Goal: Task Accomplishment & Management: Use online tool/utility

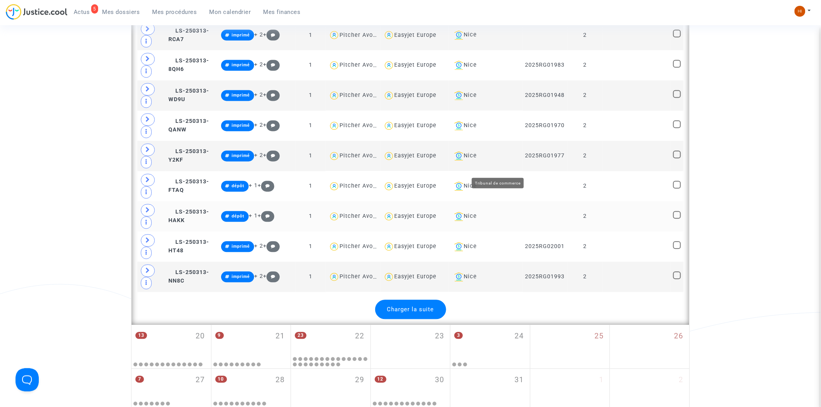
scroll to position [1810, 0]
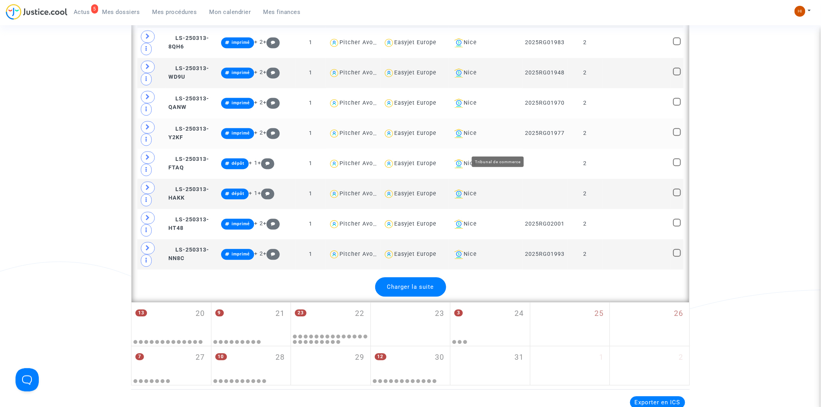
click at [503, 139] on div "Nice" at bounding box center [485, 133] width 68 height 9
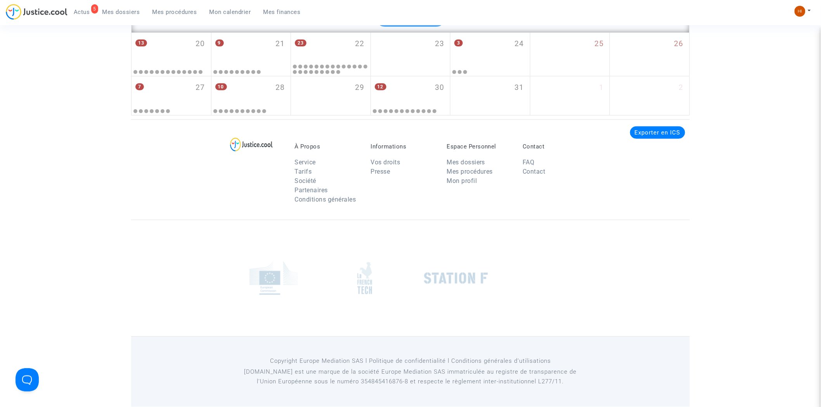
scroll to position [1249, 0]
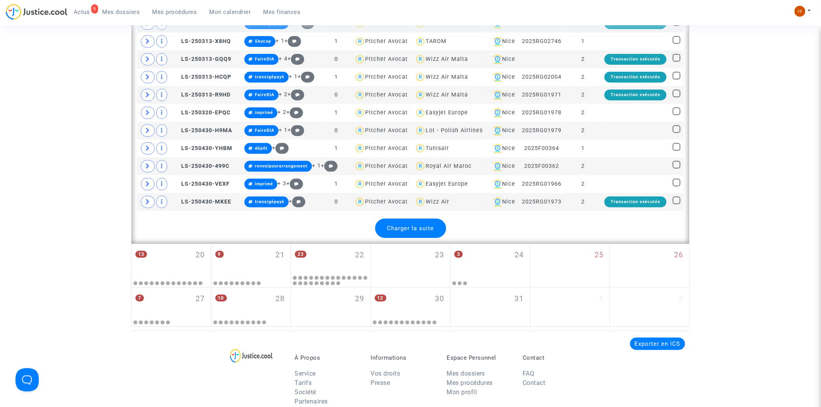
click at [416, 232] on span "Charger la suite" at bounding box center [410, 228] width 47 height 7
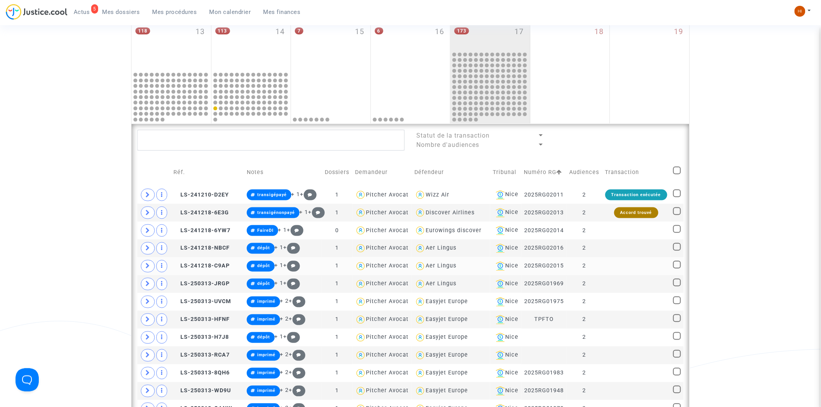
scroll to position [343, 0]
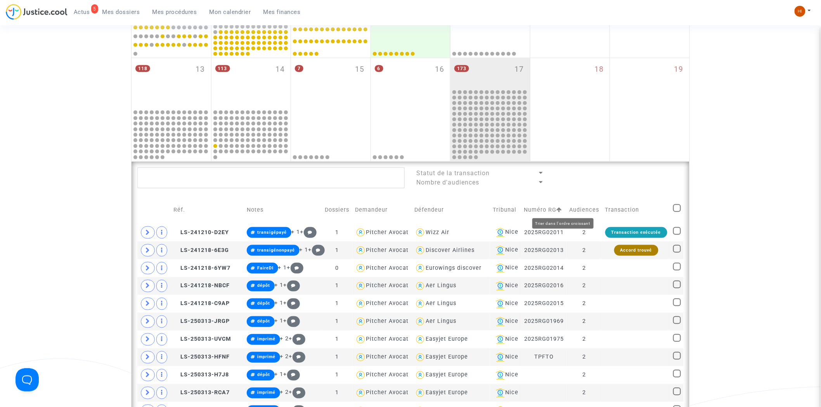
click at [562, 210] on icon at bounding box center [559, 209] width 5 height 5
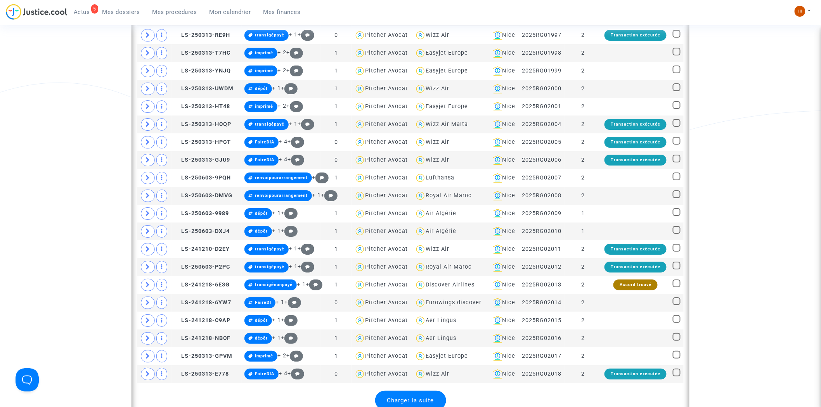
scroll to position [1292, 0]
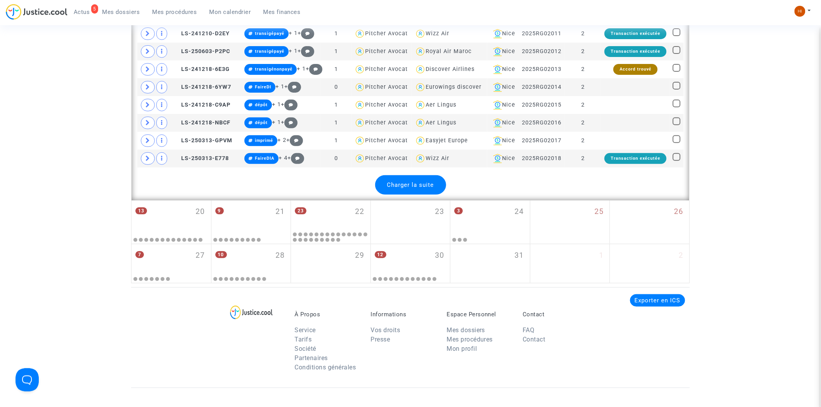
click at [419, 189] on span "Charger la suite" at bounding box center [410, 185] width 47 height 7
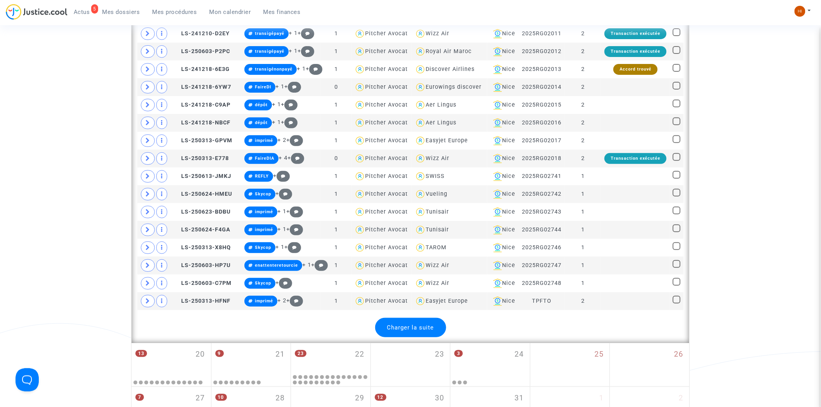
click at [428, 329] on span "Charger la suite" at bounding box center [410, 327] width 47 height 7
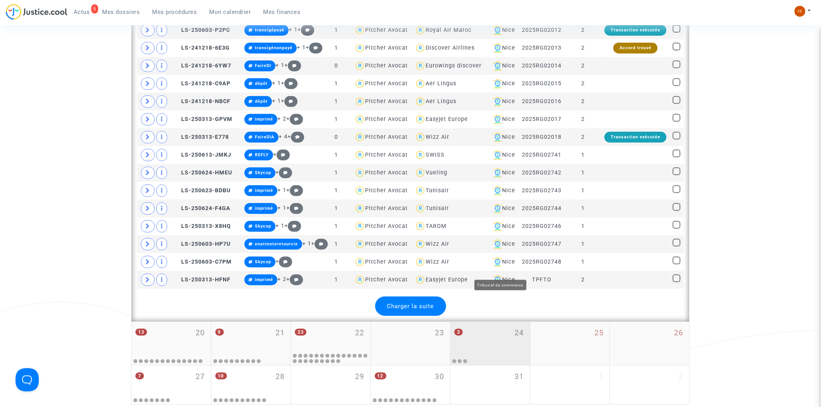
scroll to position [1335, 0]
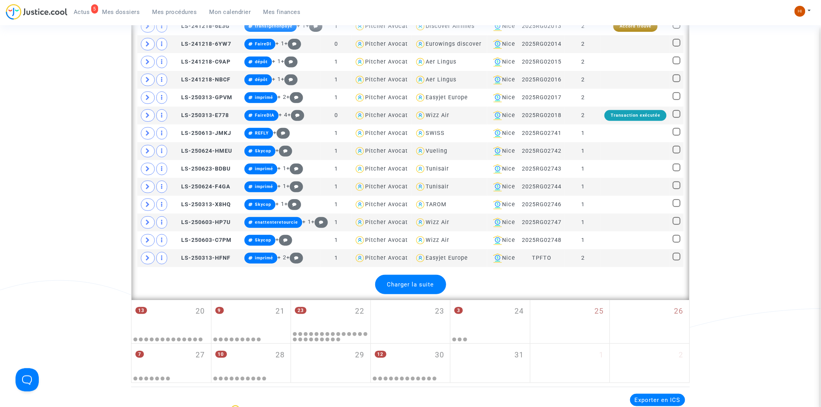
click at [414, 288] on span "Charger la suite" at bounding box center [410, 284] width 47 height 7
click at [406, 288] on span "Charger la suite" at bounding box center [410, 284] width 47 height 7
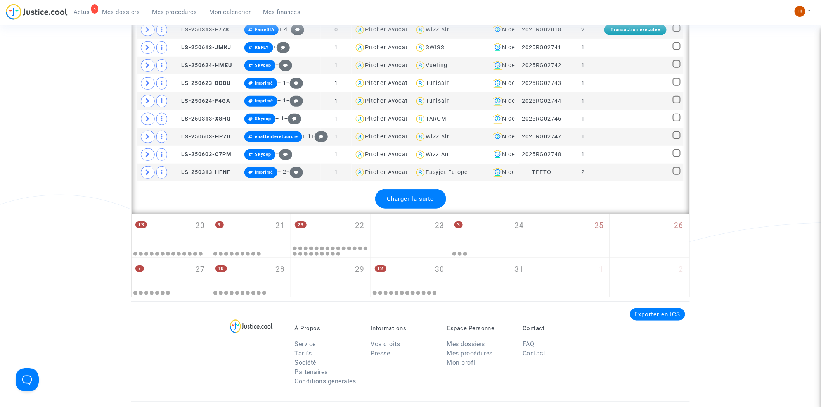
scroll to position [1421, 0]
click at [412, 201] on span "Charger la suite" at bounding box center [410, 198] width 47 height 7
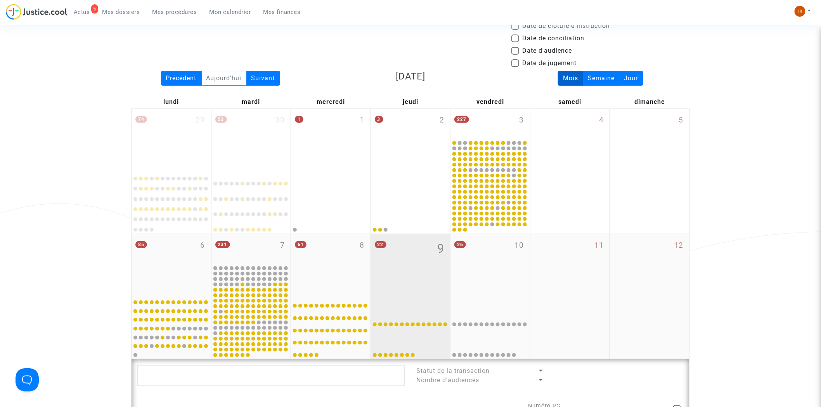
scroll to position [43, 0]
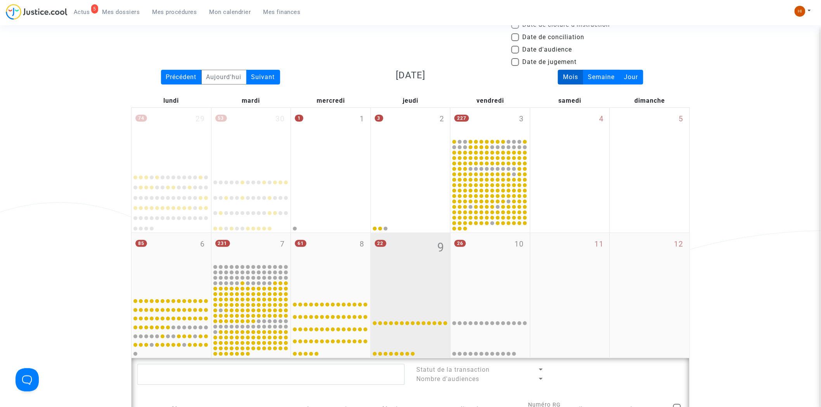
click at [428, 261] on div "22 9" at bounding box center [411, 263] width 80 height 61
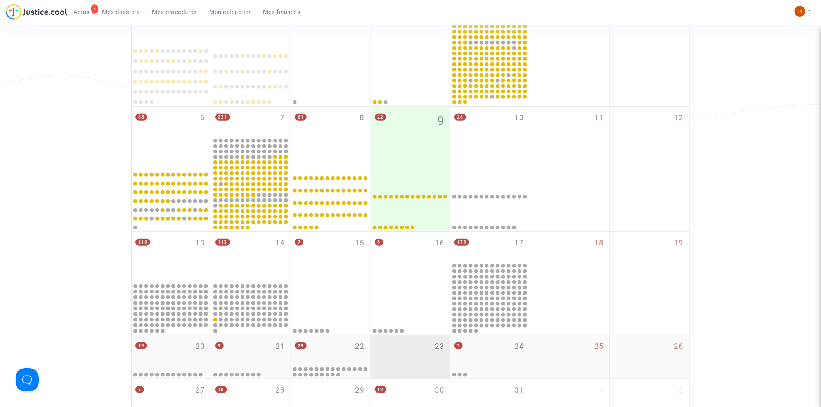
scroll to position [258, 0]
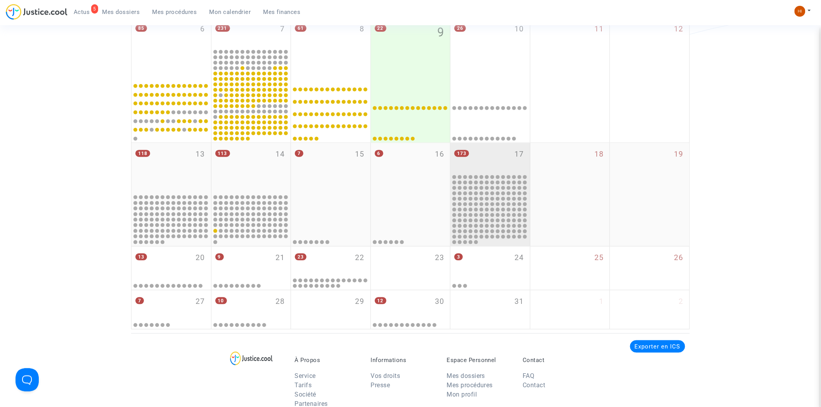
click at [486, 154] on div "173 17" at bounding box center [490, 158] width 80 height 30
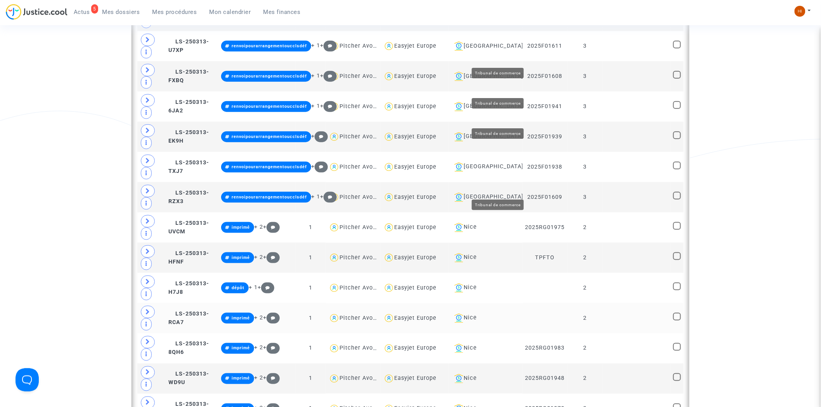
scroll to position [1677, 0]
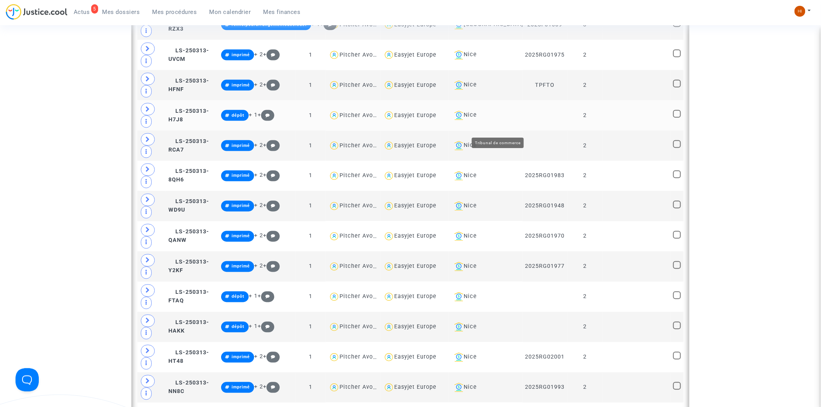
click at [503, 120] on div "Nice" at bounding box center [485, 115] width 68 height 9
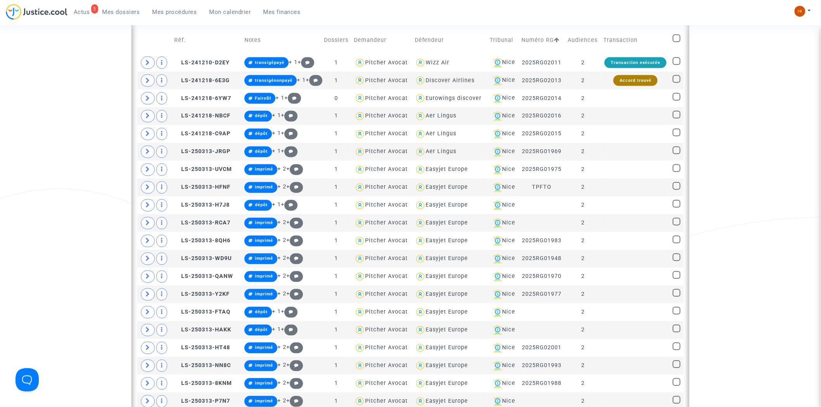
scroll to position [1205, 0]
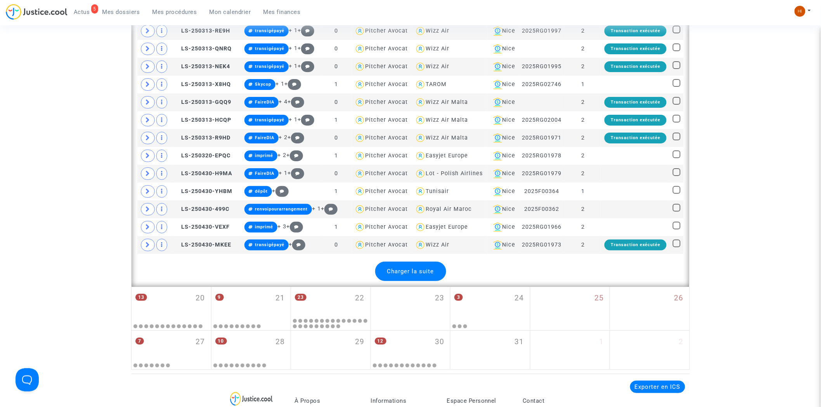
click at [419, 275] on span "Charger la suite" at bounding box center [410, 271] width 47 height 7
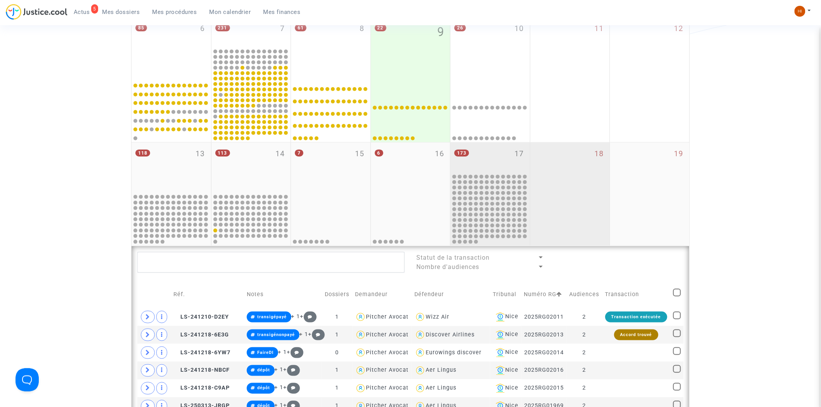
scroll to position [257, 0]
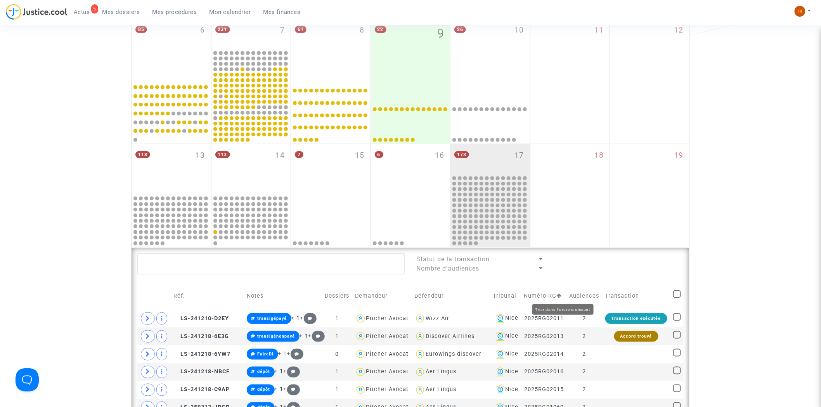
click at [562, 294] on icon at bounding box center [559, 295] width 5 height 5
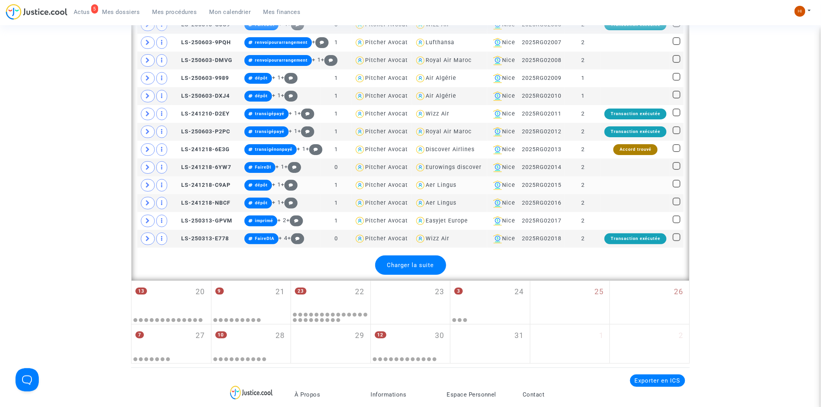
scroll to position [1335, 0]
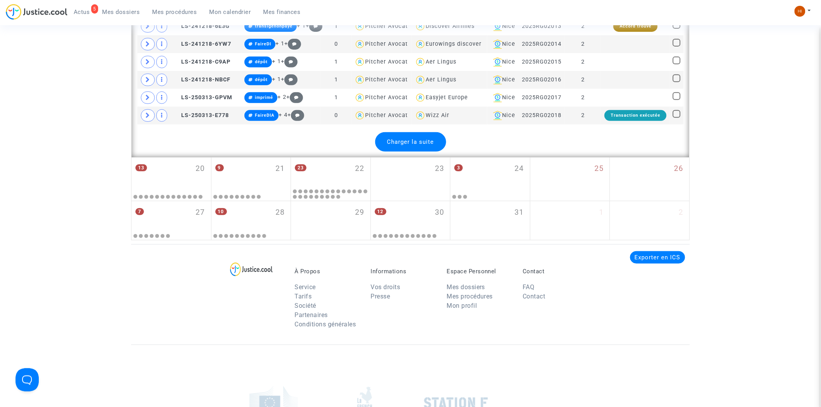
click at [425, 145] on span "Charger la suite" at bounding box center [410, 142] width 47 height 7
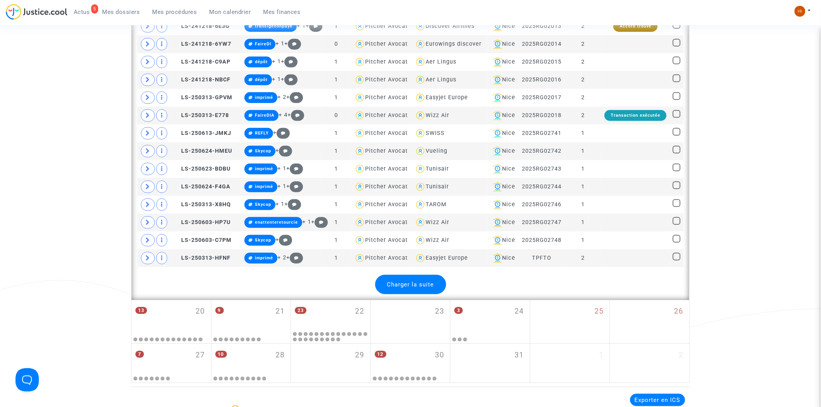
click at [427, 288] on span "Charger la suite" at bounding box center [410, 284] width 47 height 7
drag, startPoint x: 428, startPoint y: 286, endPoint x: 462, endPoint y: 227, distance: 67.9
click at [428, 286] on span "Charger la suite" at bounding box center [410, 284] width 47 height 7
click at [400, 288] on span "Charger la suite" at bounding box center [410, 284] width 47 height 7
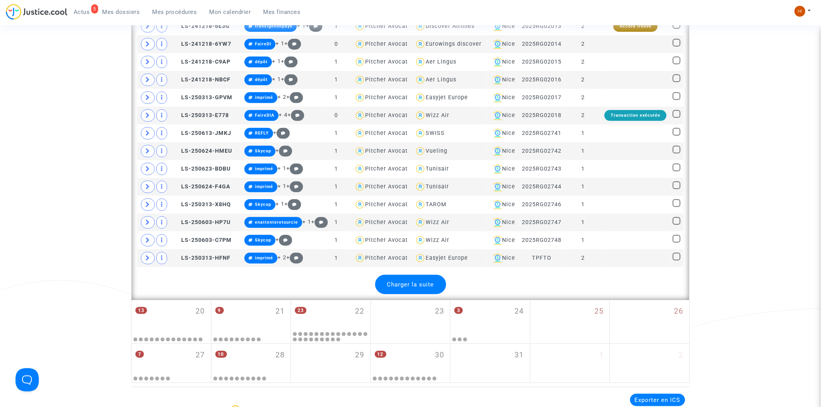
click at [402, 286] on span "Charger la suite" at bounding box center [410, 284] width 47 height 7
click at [399, 288] on span "Charger la suite" at bounding box center [410, 284] width 47 height 7
click at [428, 288] on span "Charger la suite" at bounding box center [410, 284] width 47 height 7
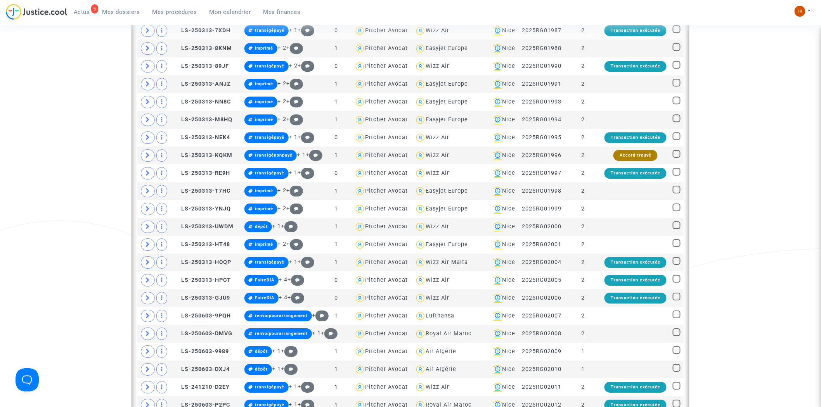
scroll to position [947, 0]
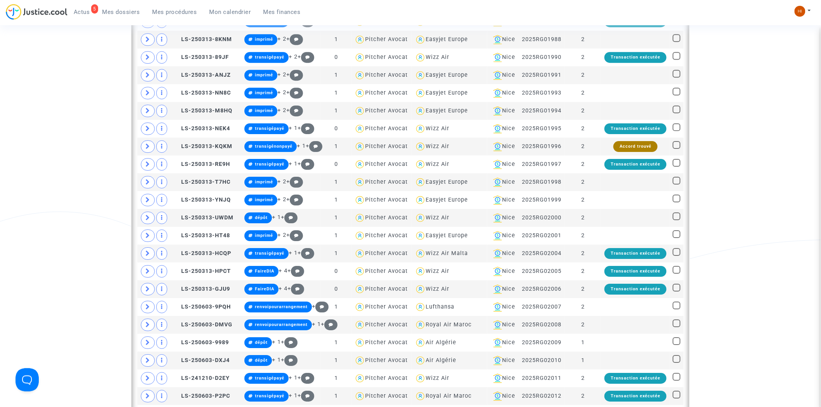
drag, startPoint x: 233, startPoint y: 12, endPoint x: 239, endPoint y: 12, distance: 5.8
click at [234, 12] on span "Mon calendrier" at bounding box center [231, 12] width 42 height 7
click at [242, 12] on span "Mon calendrier" at bounding box center [231, 12] width 42 height 7
click at [136, 10] on span "Mes dossiers" at bounding box center [121, 12] width 38 height 7
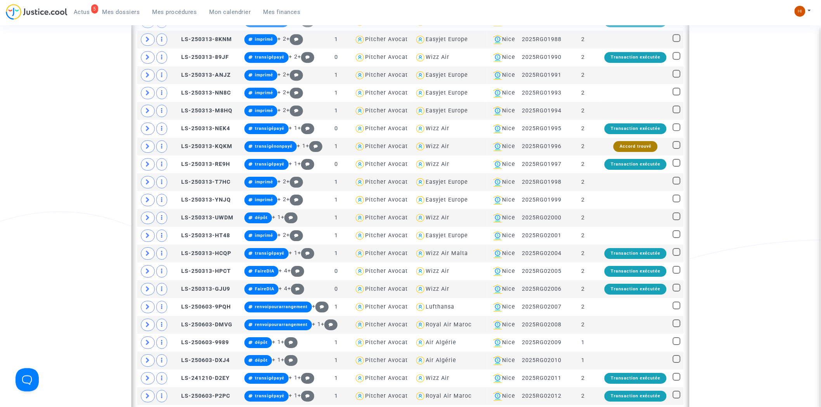
click at [136, 10] on span "Mes dossiers" at bounding box center [121, 12] width 38 height 7
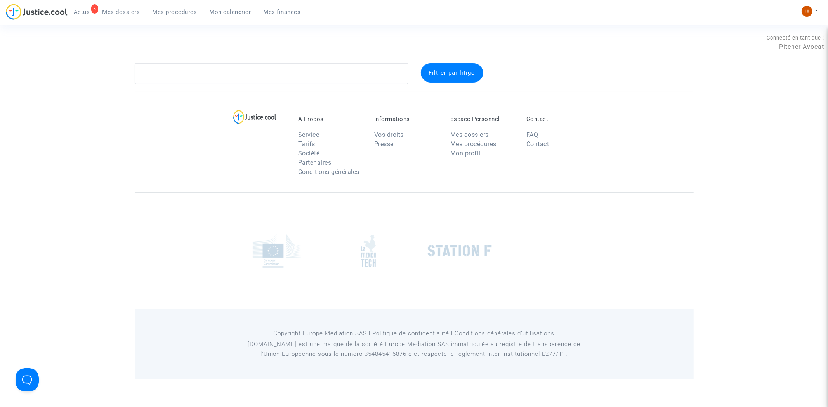
click at [136, 10] on span "Mes dossiers" at bounding box center [121, 12] width 38 height 7
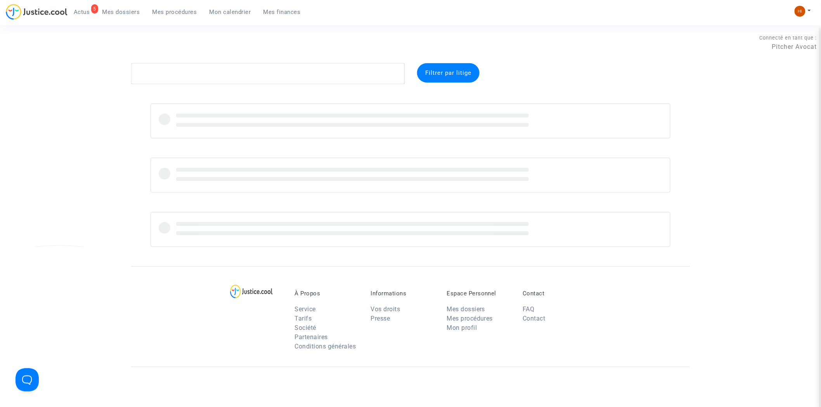
click at [242, 11] on span "Mon calendrier" at bounding box center [231, 12] width 42 height 7
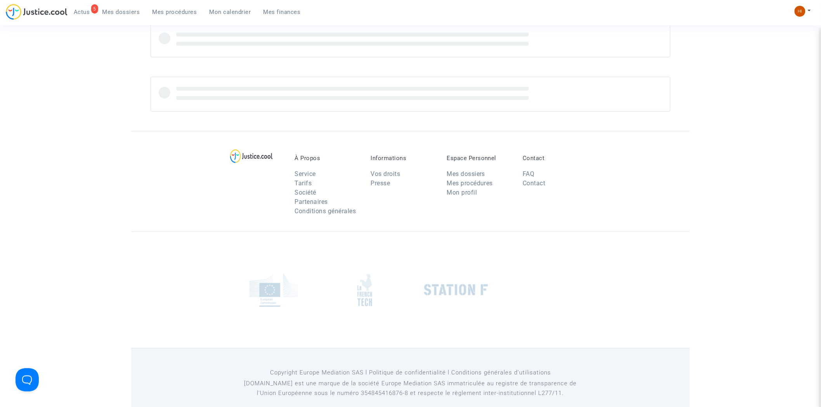
scroll to position [126, 0]
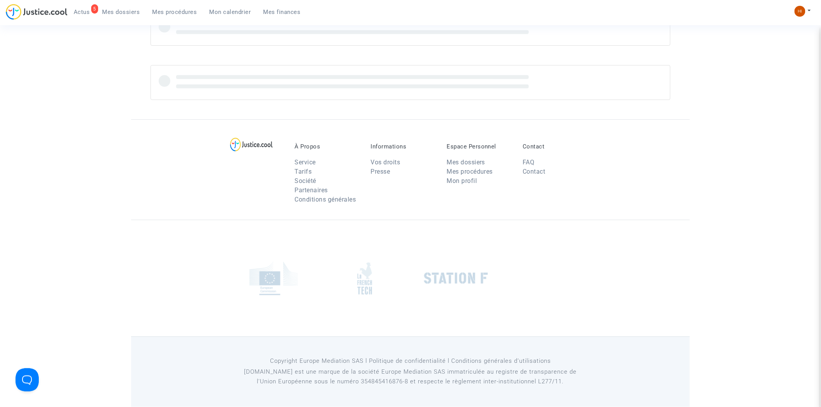
click at [230, 9] on span "Mon calendrier" at bounding box center [231, 12] width 42 height 7
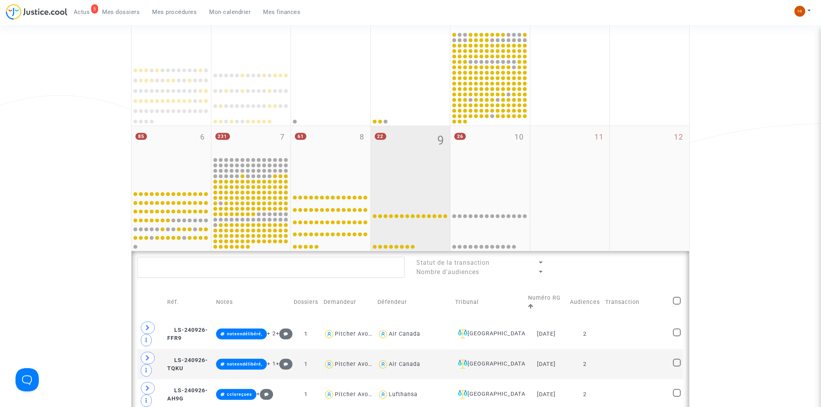
click at [417, 175] on div "22 9" at bounding box center [411, 156] width 80 height 61
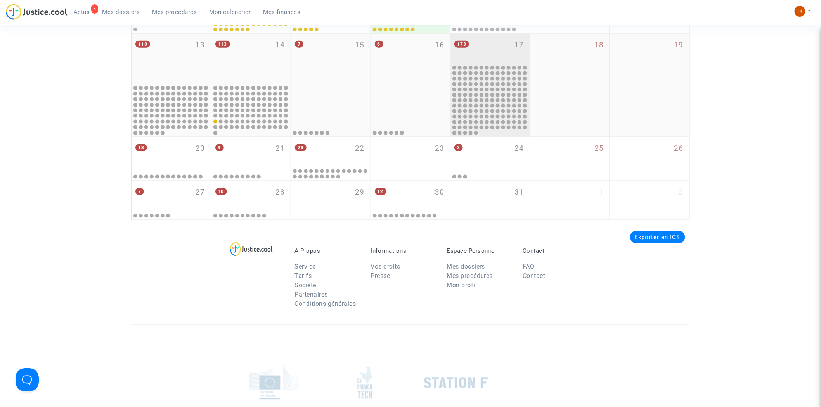
scroll to position [366, 0]
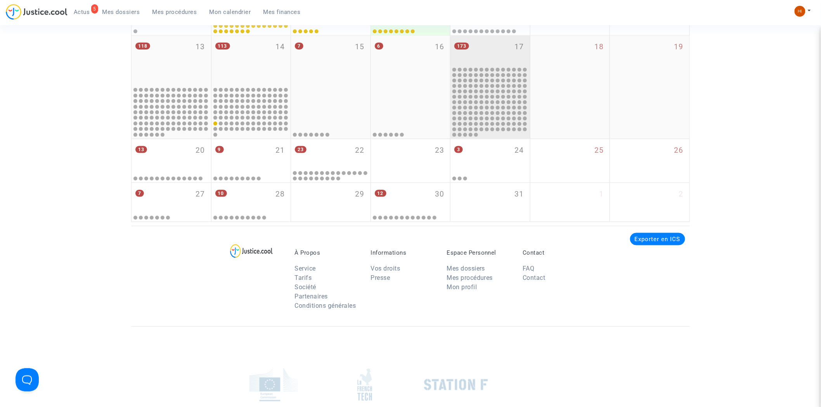
click at [509, 49] on div "173 17" at bounding box center [490, 51] width 80 height 30
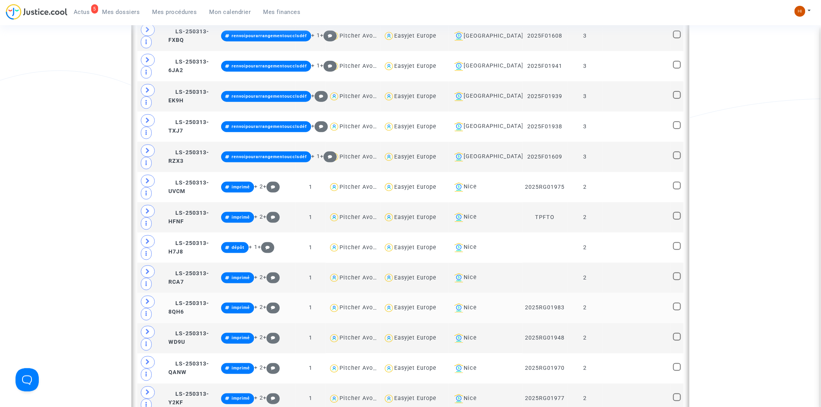
scroll to position [1659, 0]
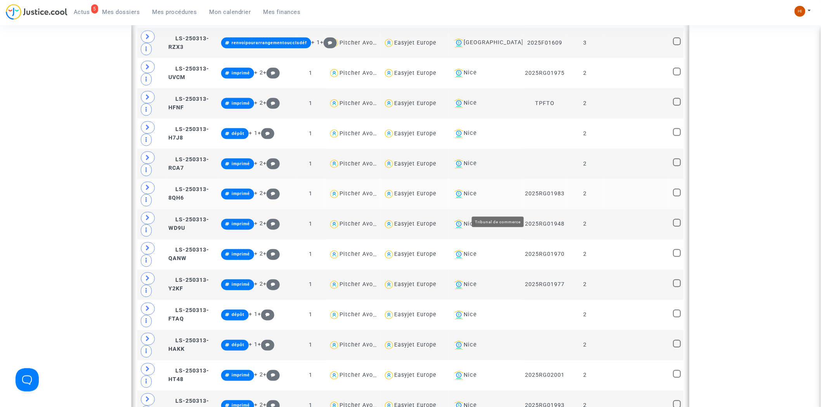
click at [507, 199] on div "Nice" at bounding box center [485, 194] width 68 height 9
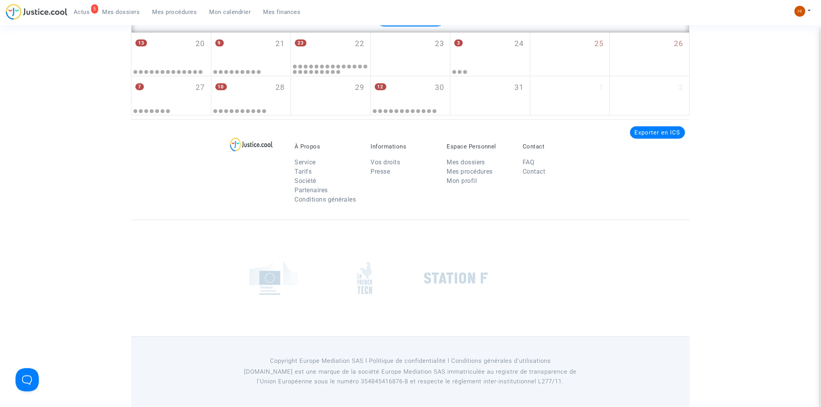
scroll to position [1205, 0]
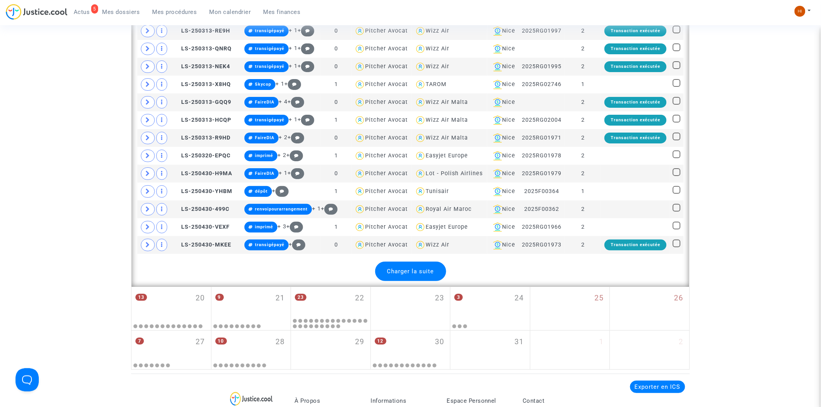
click at [435, 280] on div "Charger la suite" at bounding box center [410, 271] width 71 height 19
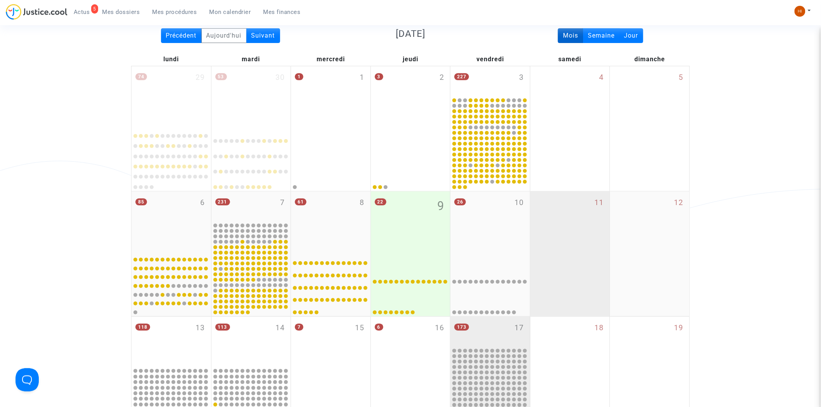
scroll to position [386, 0]
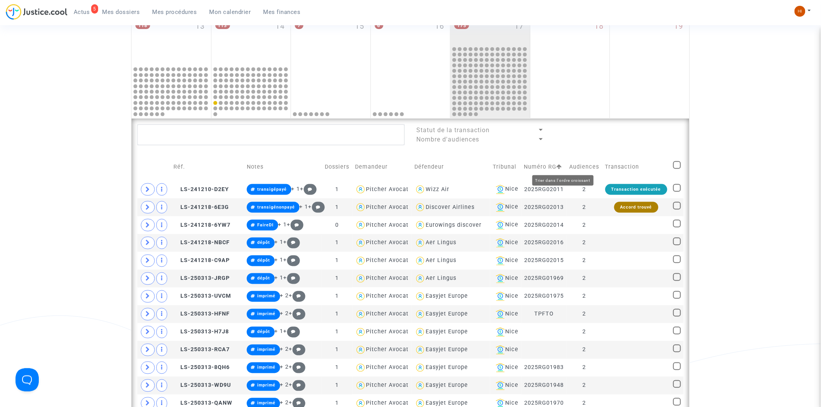
click at [562, 167] on icon at bounding box center [559, 166] width 5 height 5
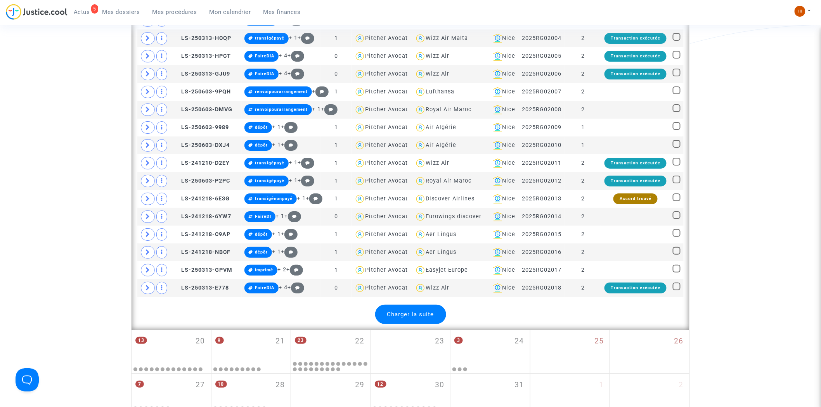
scroll to position [1421, 0]
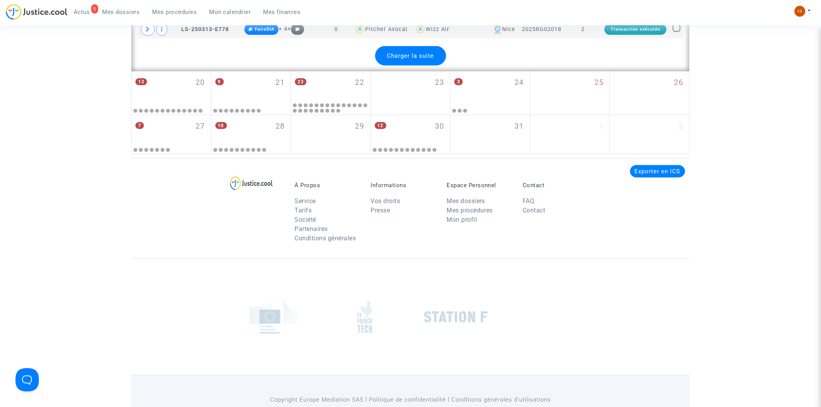
click at [412, 57] on span "Charger la suite" at bounding box center [410, 55] width 47 height 7
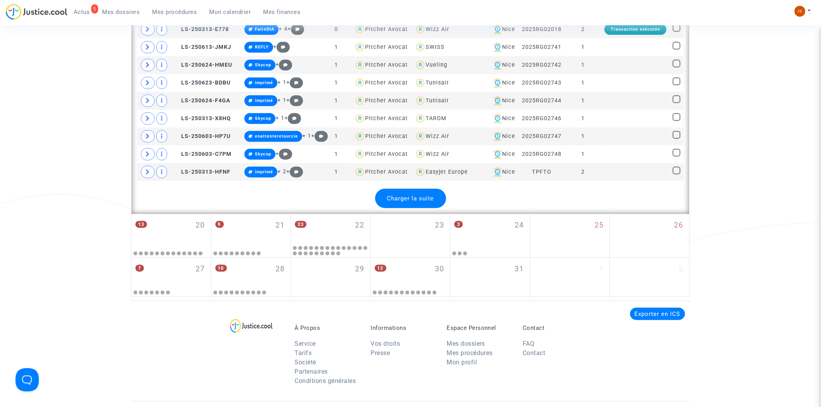
click at [421, 207] on div "Charger la suite" at bounding box center [410, 198] width 71 height 19
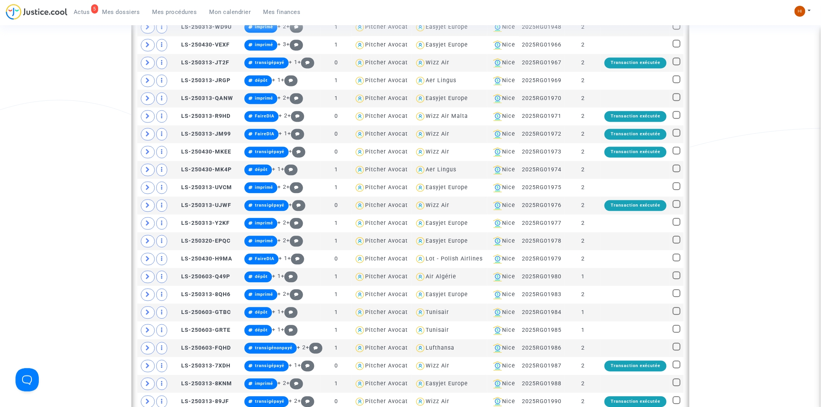
scroll to position [429, 0]
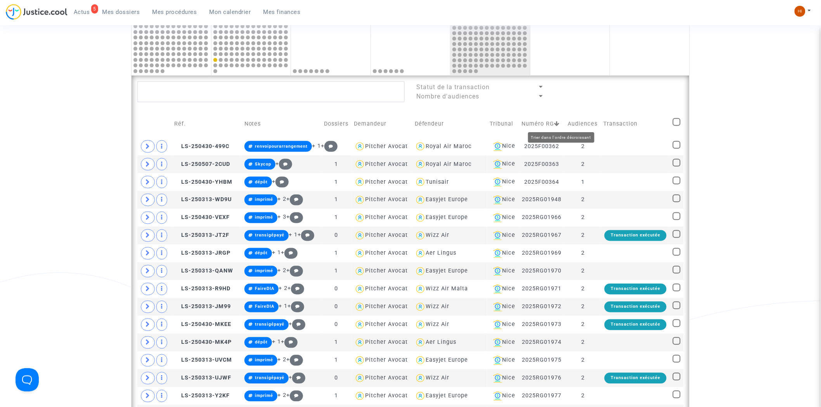
click at [560, 123] on icon at bounding box center [556, 123] width 5 height 5
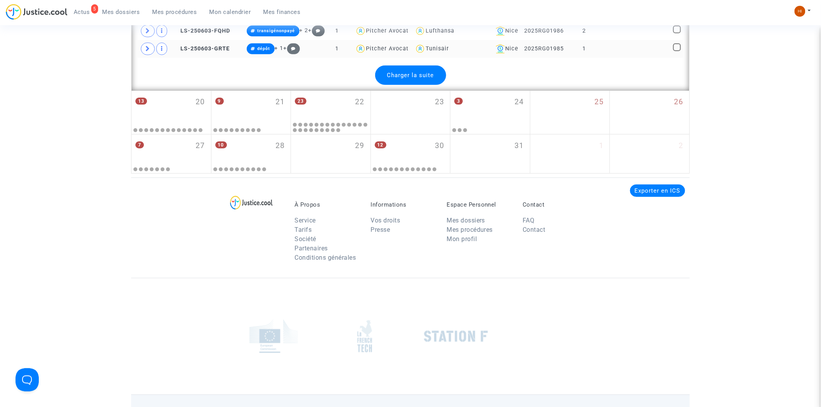
scroll to position [1378, 0]
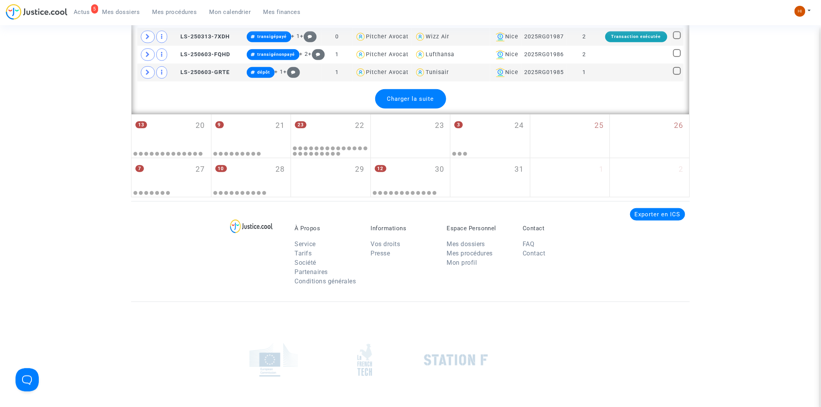
click at [393, 100] on span "Charger la suite" at bounding box center [410, 98] width 47 height 7
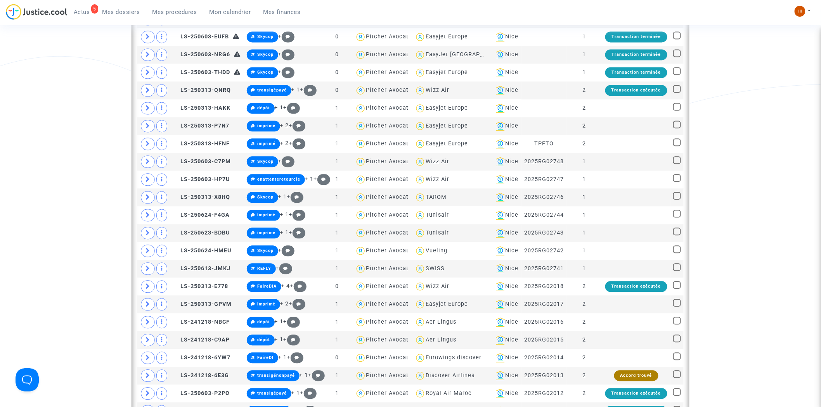
scroll to position [645, 0]
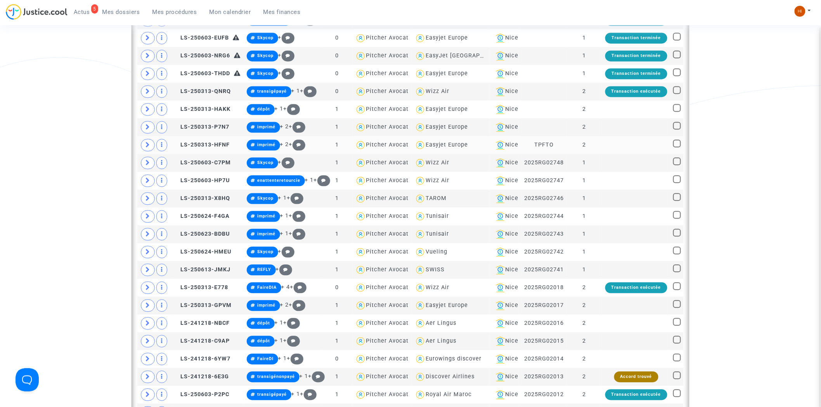
click at [678, 144] on span at bounding box center [677, 144] width 8 height 8
click at [677, 147] on input "checkbox" at bounding box center [677, 147] width 0 height 0
checkbox input "true"
click at [677, 127] on span at bounding box center [677, 126] width 8 height 8
click at [677, 130] on input "checkbox" at bounding box center [677, 130] width 0 height 0
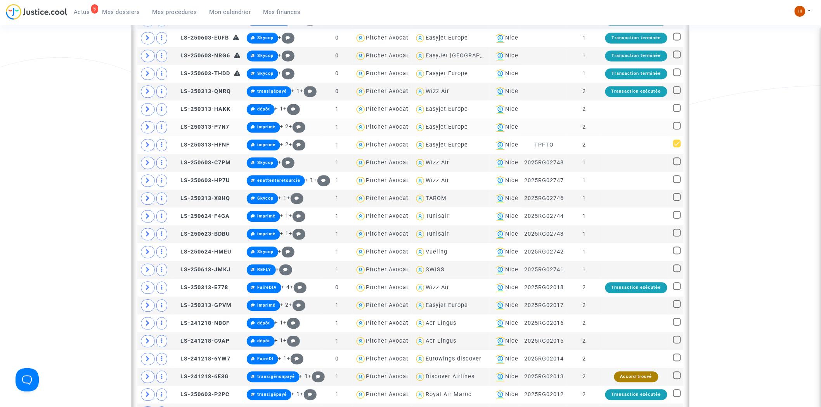
checkbox input "true"
click at [674, 105] on span at bounding box center [677, 108] width 8 height 8
click at [677, 112] on input "checkbox" at bounding box center [677, 112] width 0 height 0
checkbox input "true"
click at [675, 90] on span at bounding box center [677, 90] width 8 height 8
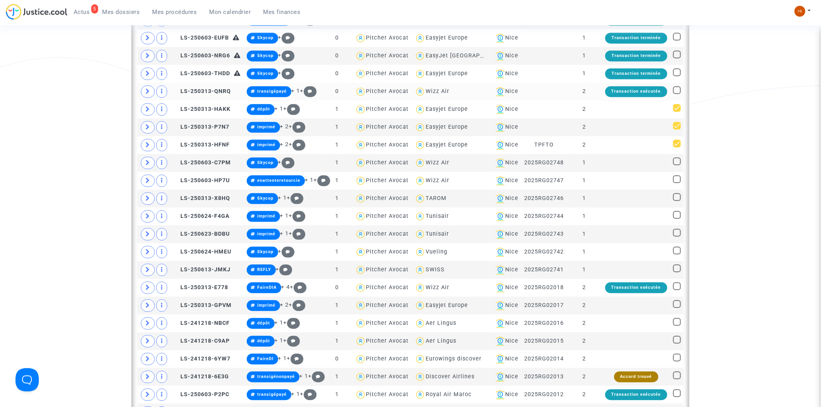
click at [677, 94] on input "checkbox" at bounding box center [677, 94] width 0 height 0
checkbox input "true"
click at [673, 62] on td at bounding box center [676, 56] width 13 height 18
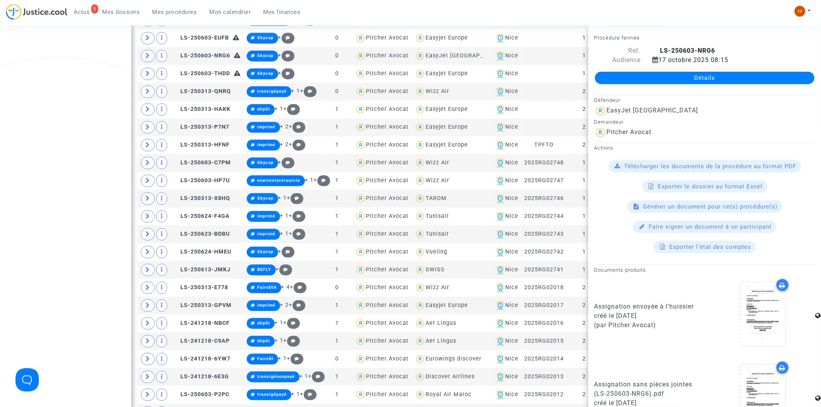
click at [44, 63] on div "Date de clôture d'instruction Date de conciliation Date d'audience Date de juge…" at bounding box center [410, 339] width 821 height 1842
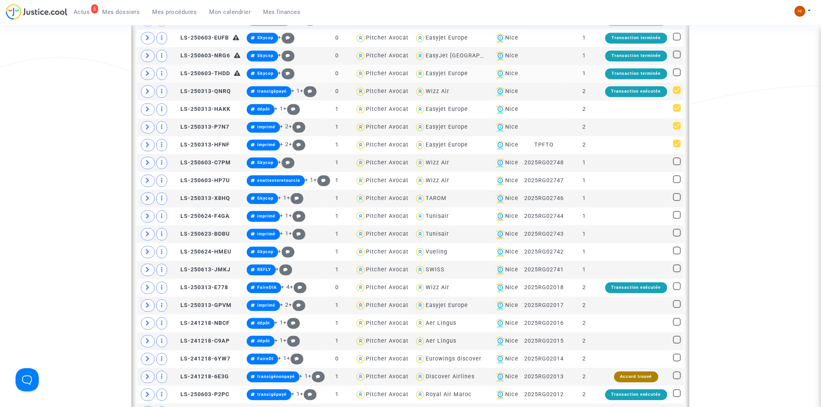
click at [677, 68] on td at bounding box center [676, 74] width 13 height 18
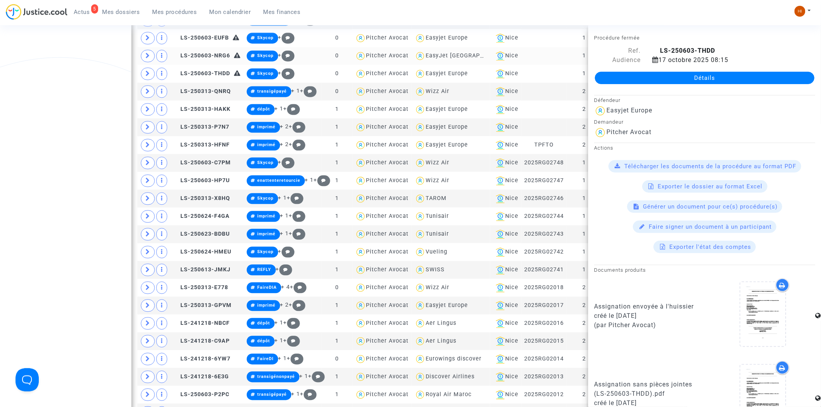
click at [144, 48] on td at bounding box center [154, 56] width 34 height 18
click at [97, 59] on div "Date de clôture d'instruction Date de conciliation Date d'audience Date de juge…" at bounding box center [410, 339] width 821 height 1842
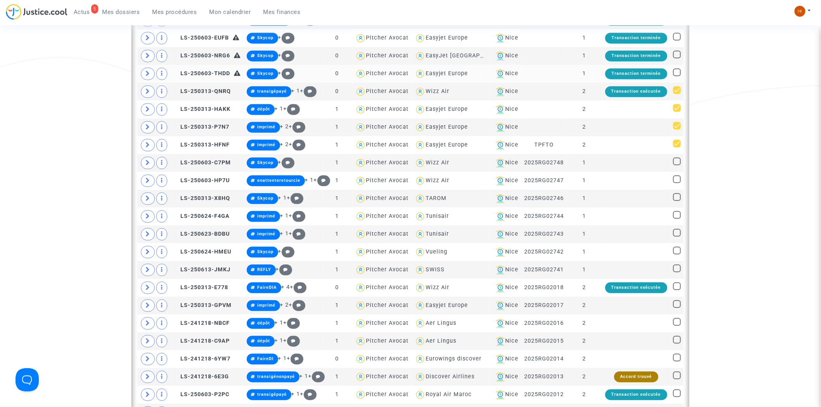
click at [677, 72] on span at bounding box center [677, 72] width 8 height 8
click at [677, 76] on input "checkbox" at bounding box center [677, 76] width 0 height 0
checkbox input "true"
click at [677, 54] on span at bounding box center [677, 54] width 8 height 8
click at [677, 58] on input "checkbox" at bounding box center [677, 58] width 0 height 0
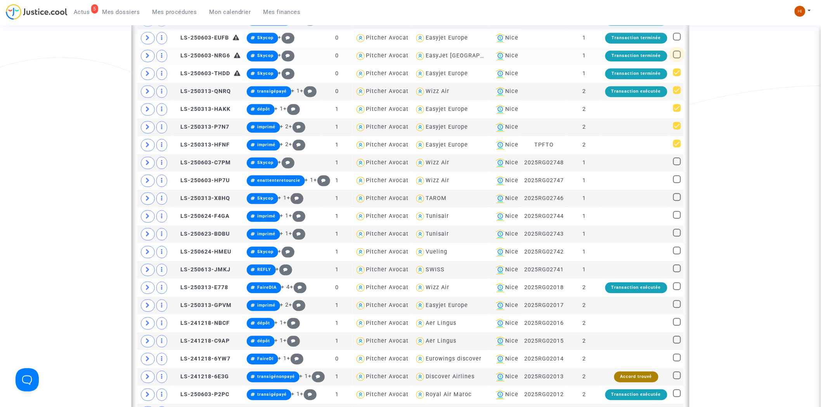
checkbox input "true"
click at [677, 37] on span at bounding box center [677, 37] width 8 height 8
click at [677, 40] on input "checkbox" at bounding box center [677, 40] width 0 height 0
checkbox input "true"
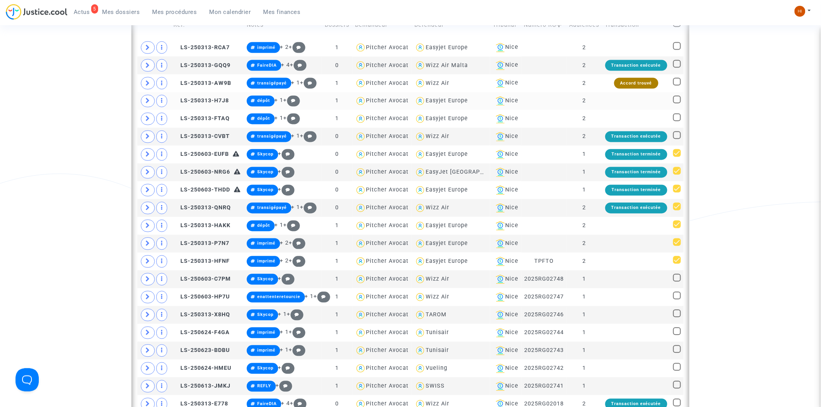
scroll to position [516, 0]
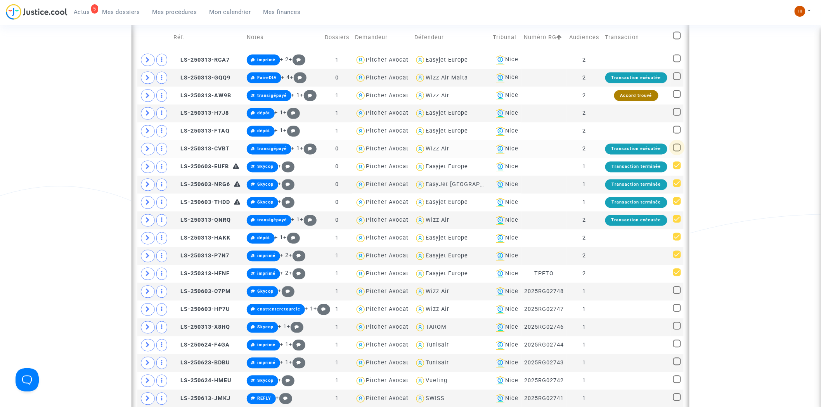
click at [679, 145] on span at bounding box center [677, 148] width 8 height 8
click at [677, 152] on input "checkbox" at bounding box center [677, 152] width 0 height 0
checkbox input "true"
click at [674, 128] on span at bounding box center [677, 130] width 8 height 8
click at [677, 134] on input "checkbox" at bounding box center [677, 134] width 0 height 0
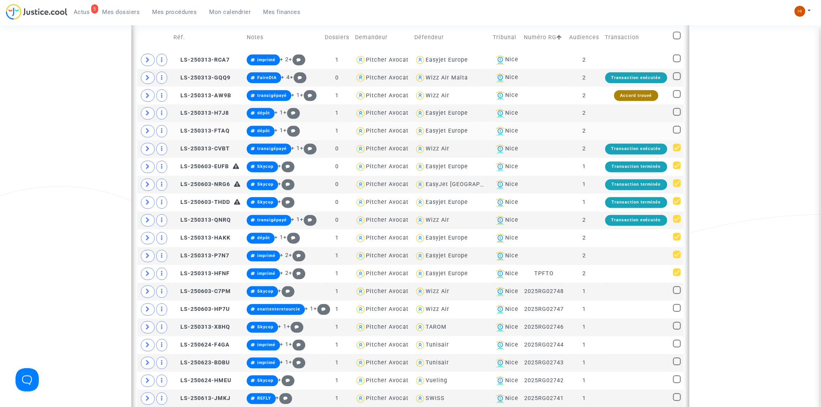
checkbox input "true"
click at [677, 113] on span at bounding box center [677, 112] width 8 height 8
click at [677, 116] on input "checkbox" at bounding box center [677, 116] width 0 height 0
checkbox input "true"
drag, startPoint x: 675, startPoint y: 90, endPoint x: 679, endPoint y: 78, distance: 13.5
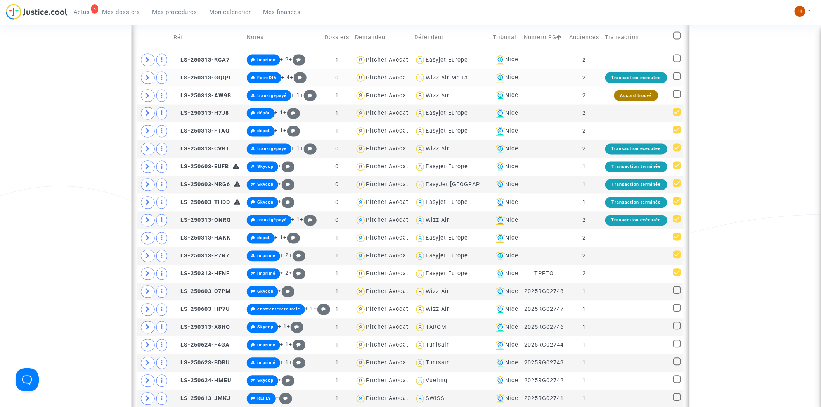
click at [675, 91] on span at bounding box center [677, 94] width 8 height 8
click at [677, 98] on input "checkbox" at bounding box center [677, 98] width 0 height 0
checkbox input "true"
click at [679, 76] on span at bounding box center [677, 77] width 8 height 8
click at [677, 80] on input "checkbox" at bounding box center [677, 80] width 0 height 0
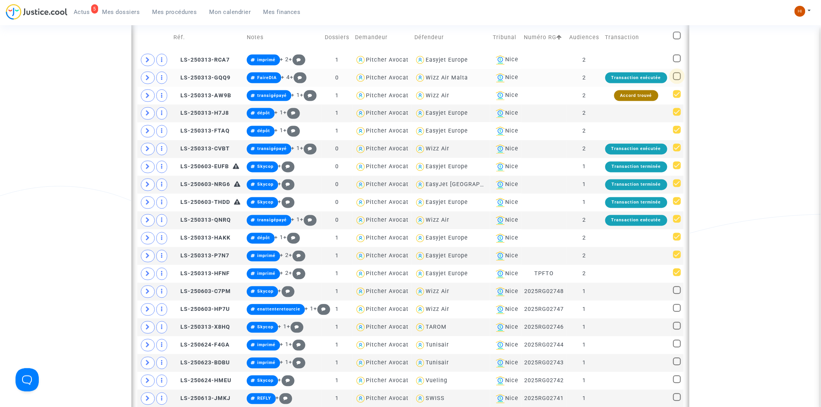
checkbox input "true"
click at [673, 60] on span at bounding box center [677, 59] width 8 height 8
click at [677, 62] on input "checkbox" at bounding box center [677, 62] width 0 height 0
checkbox input "true"
click at [680, 40] on mat-checkbox at bounding box center [677, 37] width 8 height 11
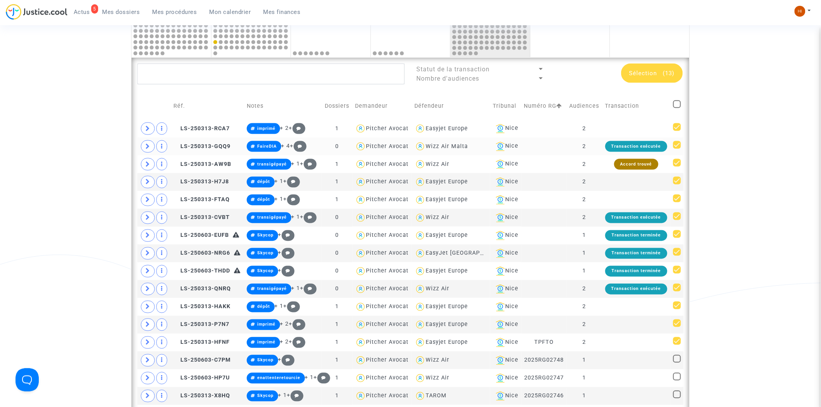
scroll to position [429, 0]
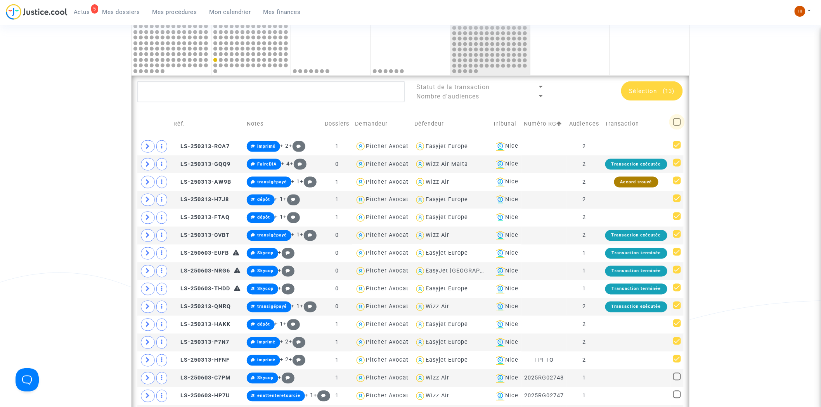
click at [674, 125] on span at bounding box center [677, 122] width 8 height 8
click at [677, 126] on input "checkbox" at bounding box center [677, 126] width 0 height 0
checkbox input "true"
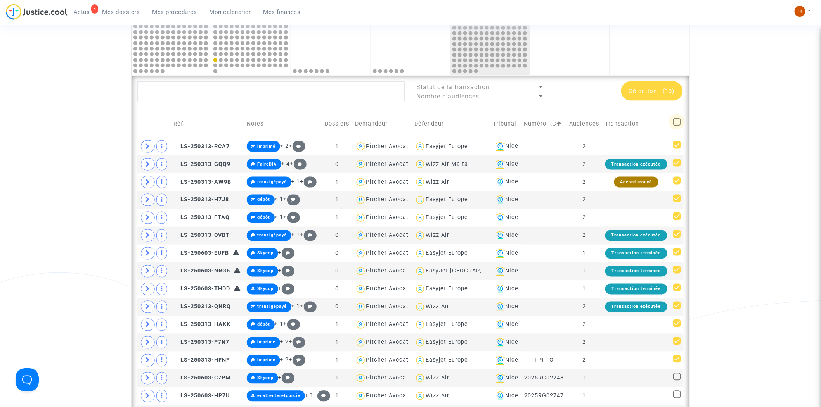
checkbox input "true"
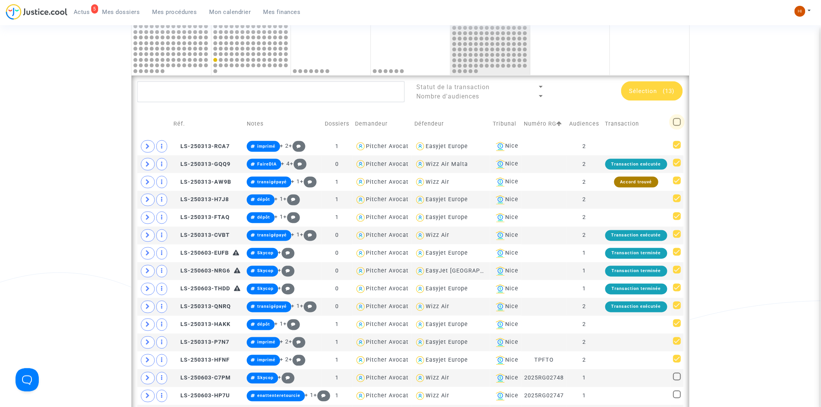
checkbox input "true"
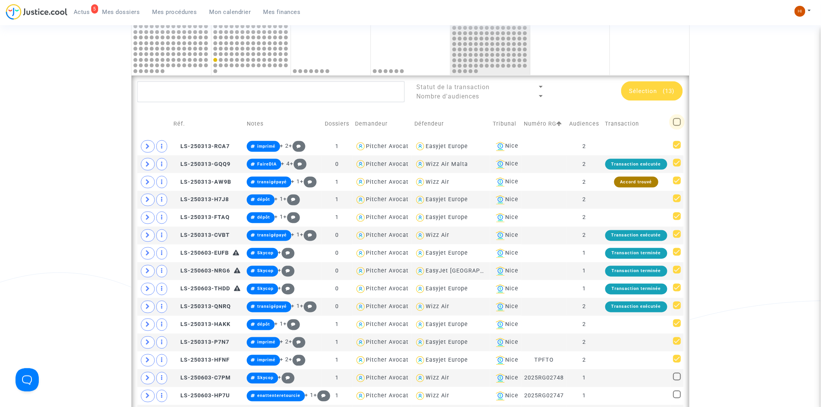
checkbox input "true"
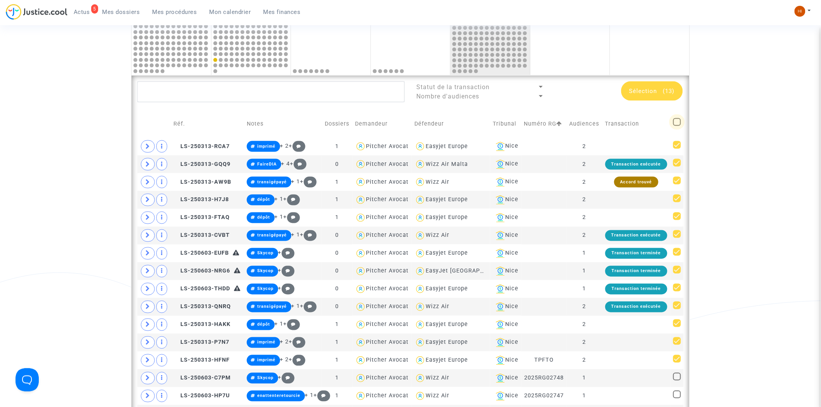
checkbox input "true"
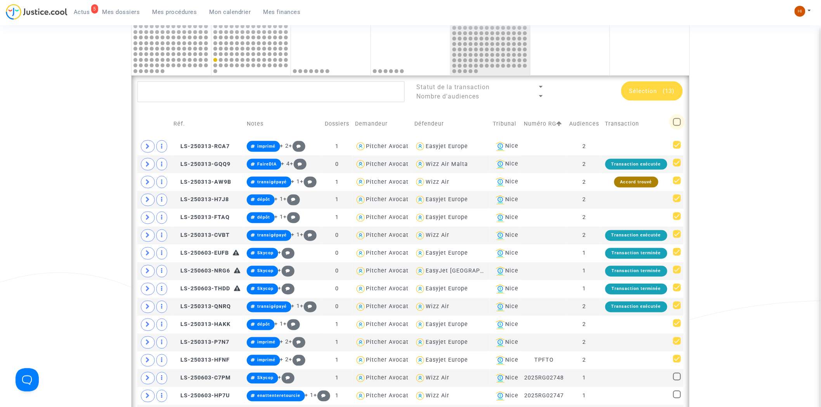
checkbox input "true"
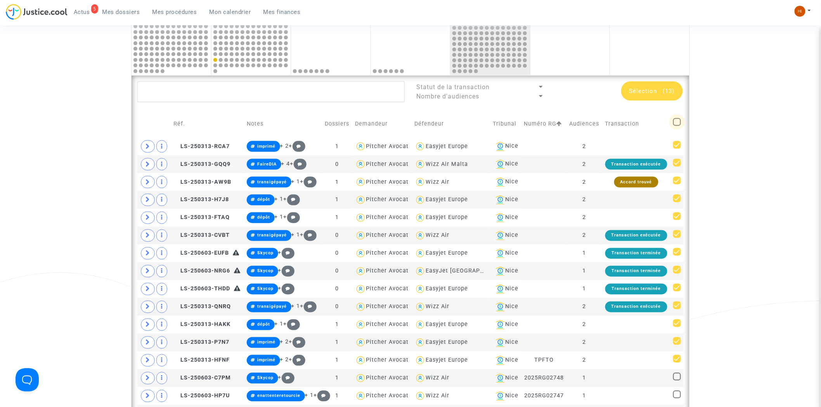
checkbox input "true"
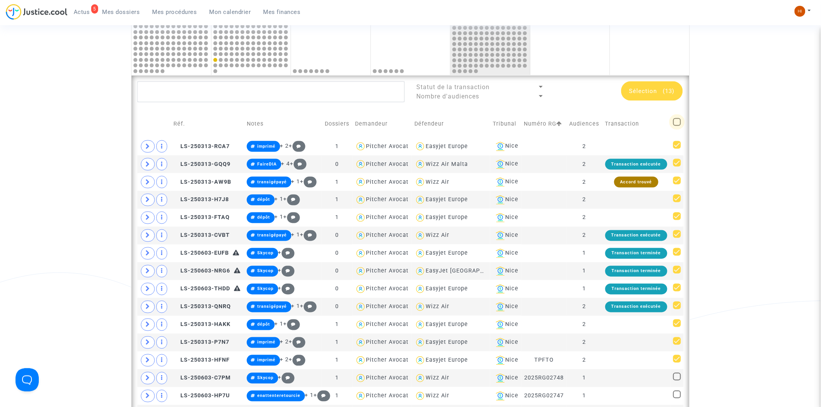
checkbox input "true"
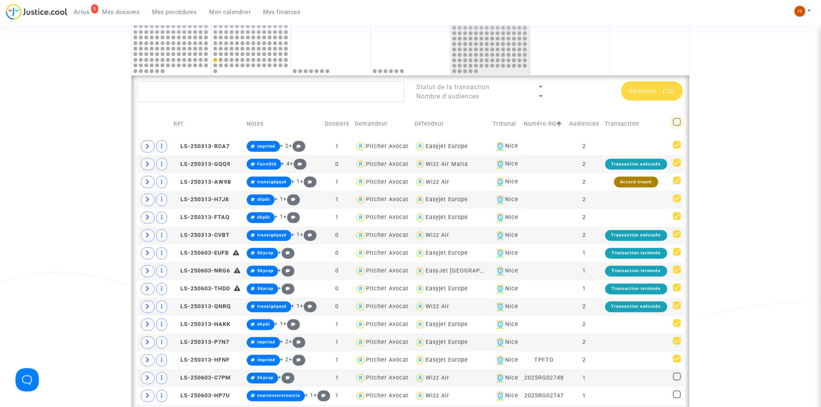
checkbox input "true"
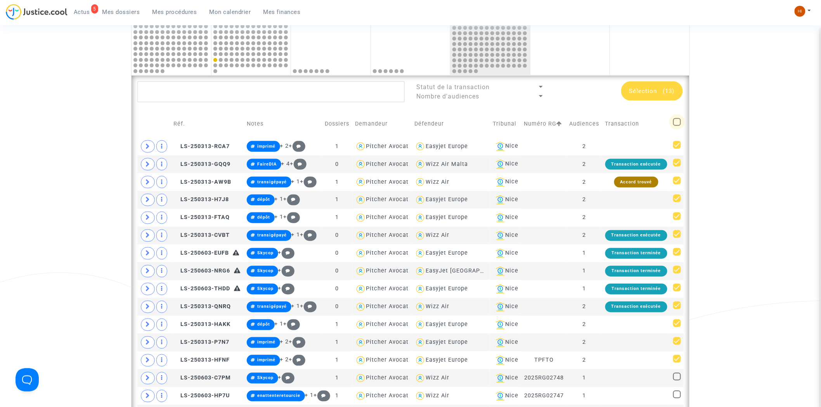
checkbox input "true"
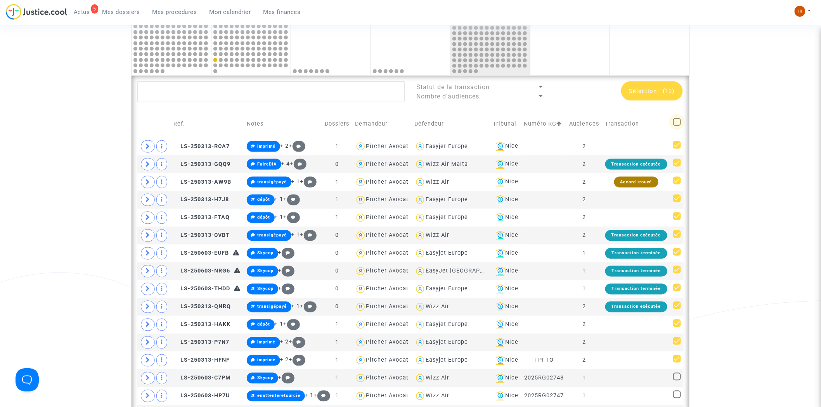
checkbox input "true"
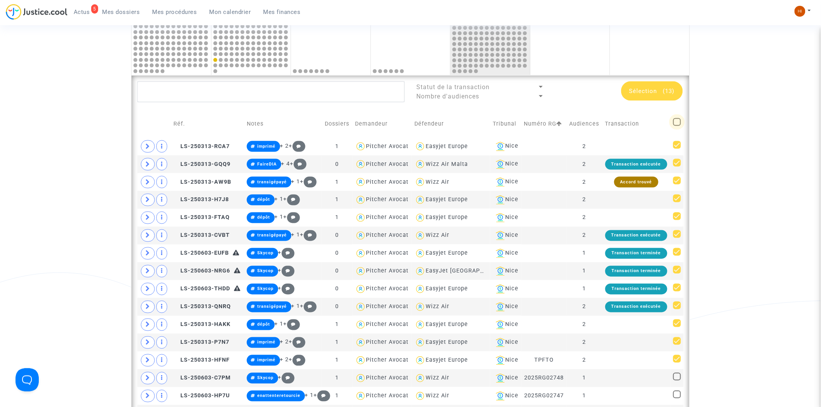
checkbox input "true"
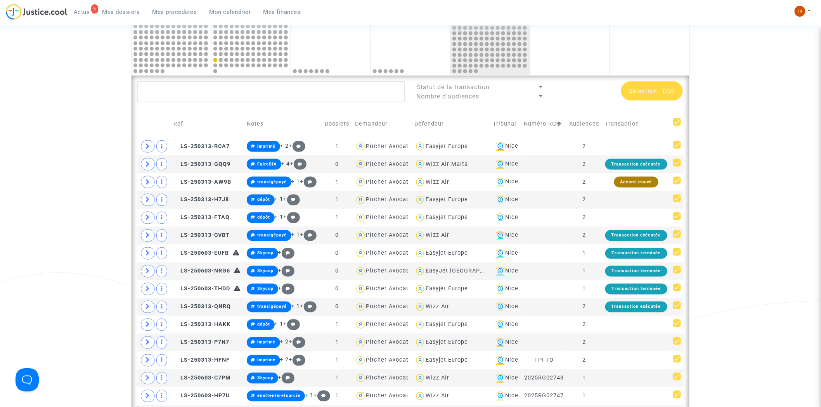
click at [652, 91] on span "Sélection" at bounding box center [643, 91] width 28 height 7
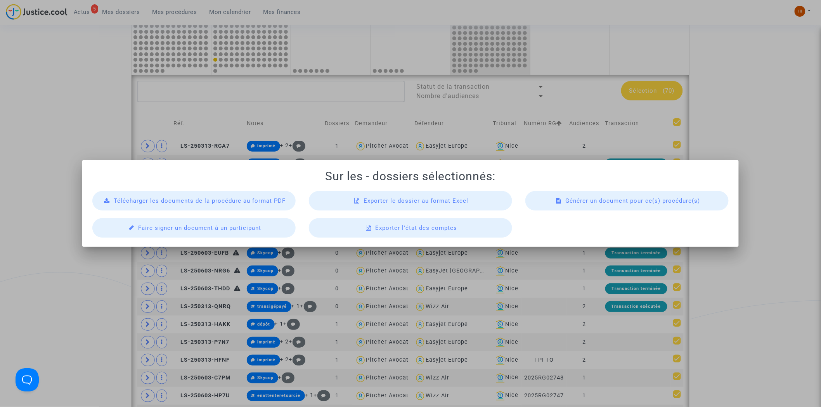
scroll to position [0, 0]
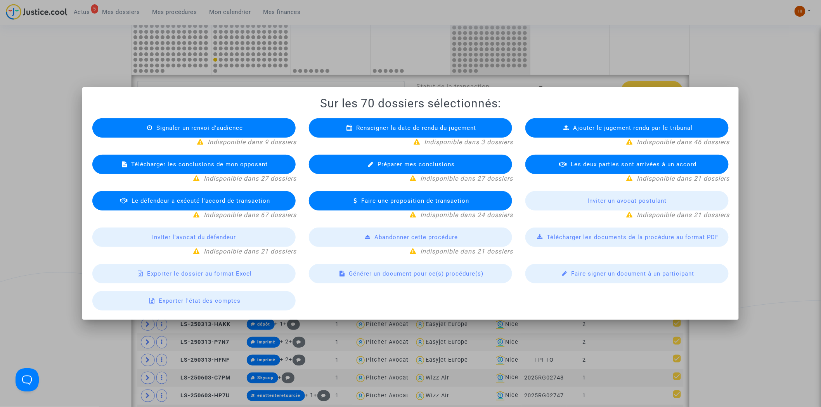
click at [796, 53] on div at bounding box center [410, 203] width 821 height 407
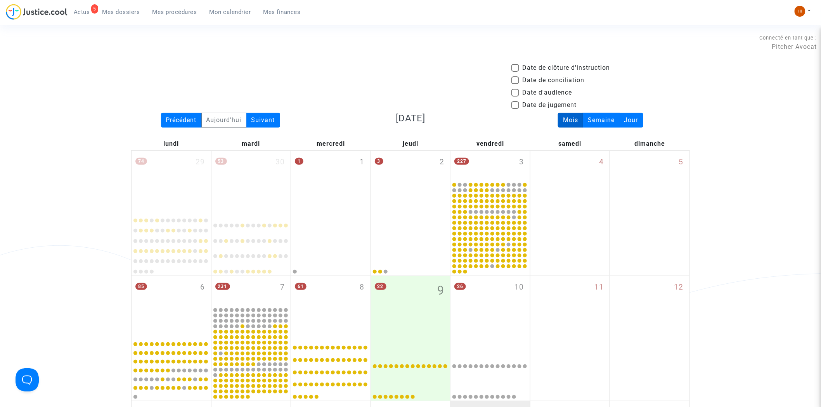
scroll to position [429, 0]
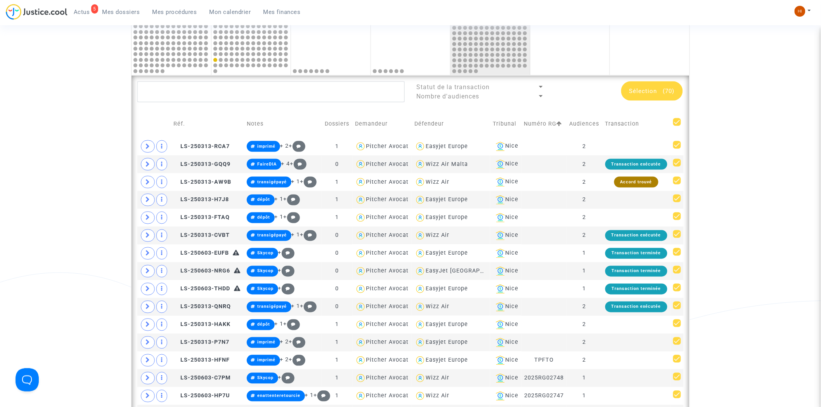
click at [654, 94] on div "Sélection (70)" at bounding box center [652, 90] width 62 height 19
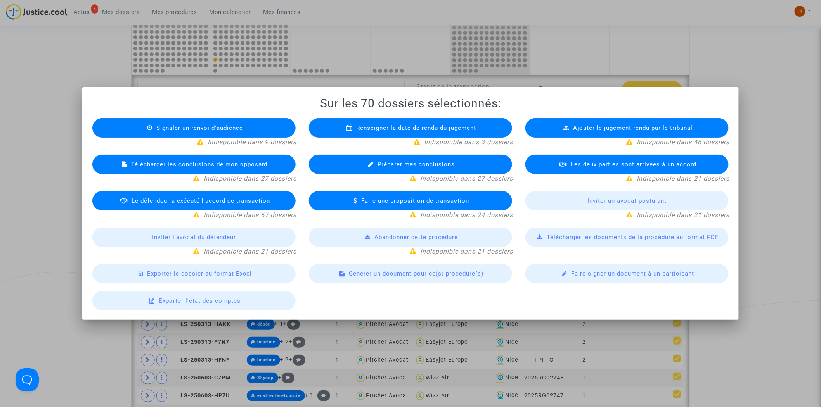
click at [762, 99] on div at bounding box center [410, 203] width 821 height 407
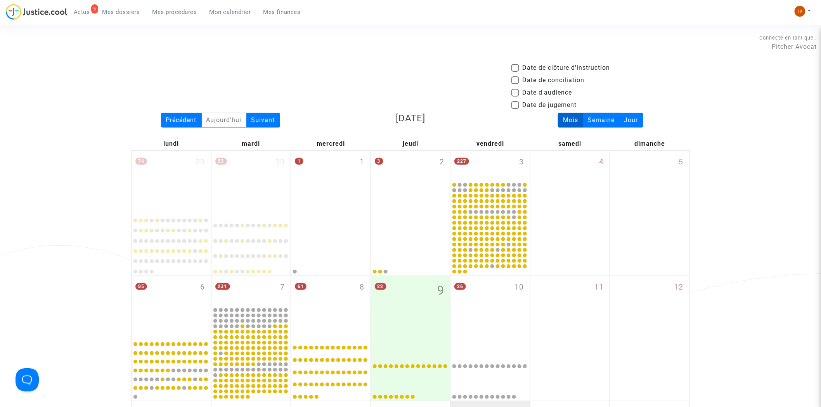
scroll to position [429, 0]
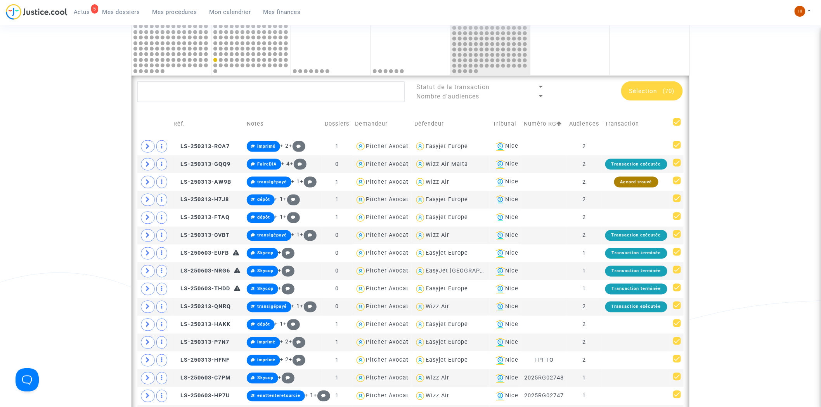
click at [654, 94] on div "Sélection (70)" at bounding box center [652, 90] width 62 height 19
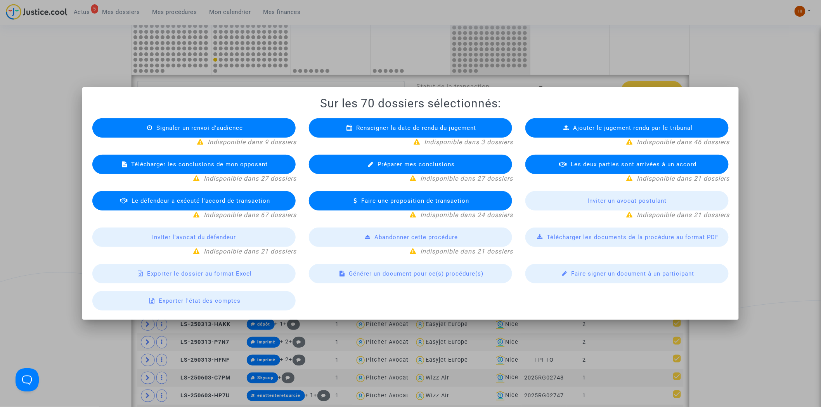
click at [790, 47] on div at bounding box center [410, 203] width 821 height 407
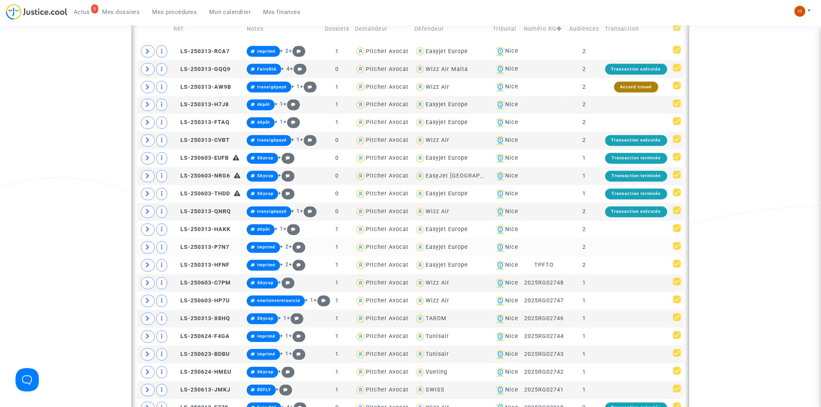
scroll to position [386, 0]
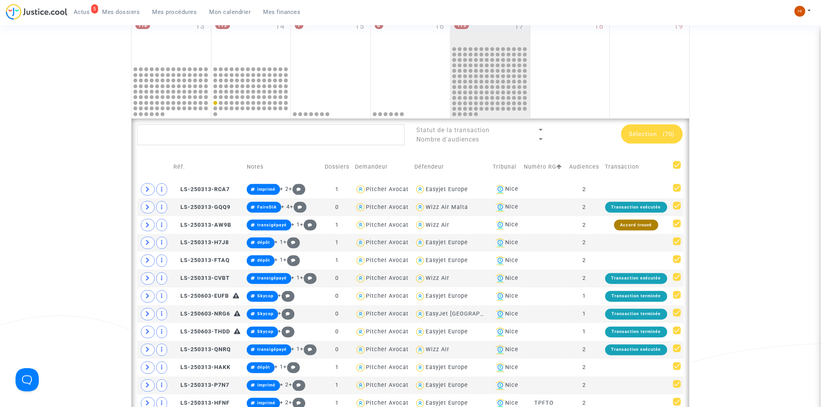
click at [663, 138] on div "Sélection (70)" at bounding box center [652, 134] width 62 height 19
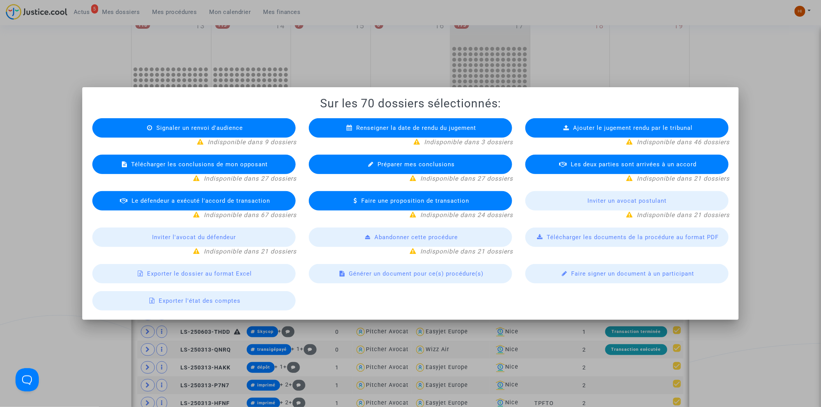
drag, startPoint x: 783, startPoint y: 81, endPoint x: 742, endPoint y: 159, distance: 88.7
click at [783, 81] on div at bounding box center [410, 203] width 821 height 407
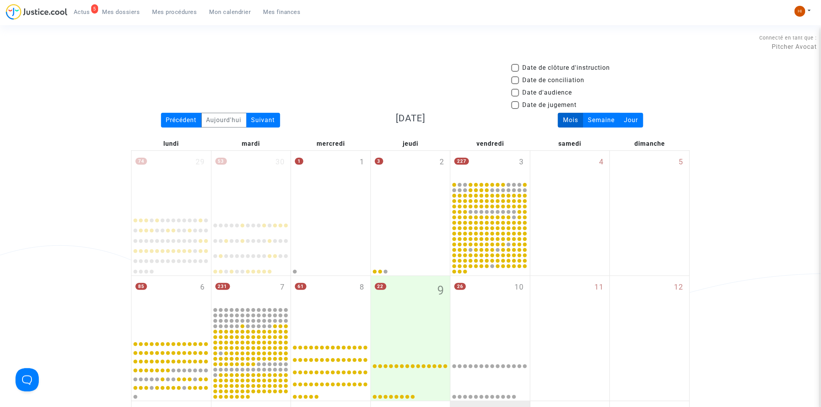
scroll to position [386, 0]
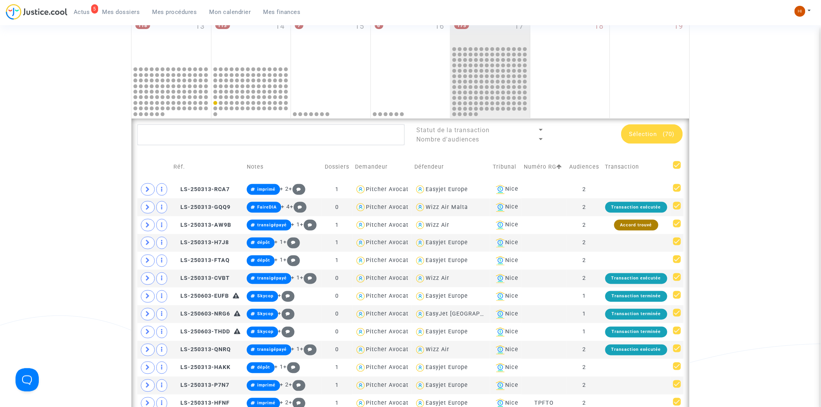
click at [674, 164] on span at bounding box center [677, 165] width 8 height 8
click at [677, 169] on input "checkbox" at bounding box center [677, 169] width 0 height 0
checkbox input "false"
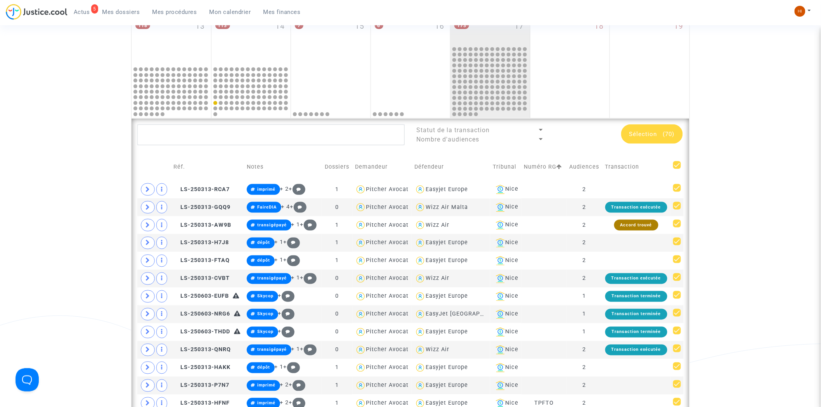
checkbox input "false"
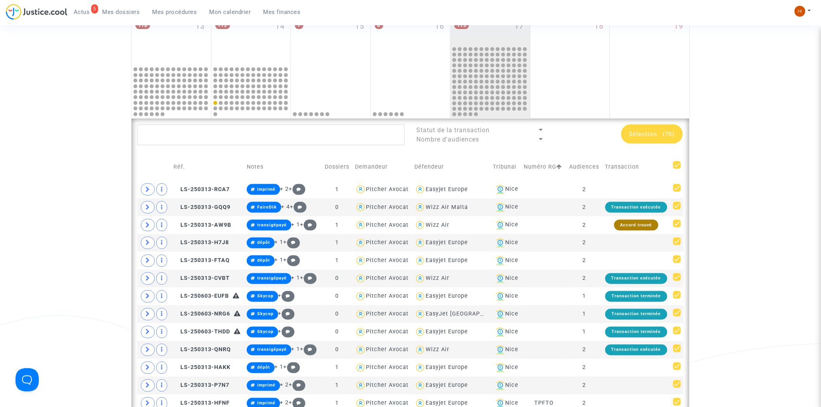
checkbox input "false"
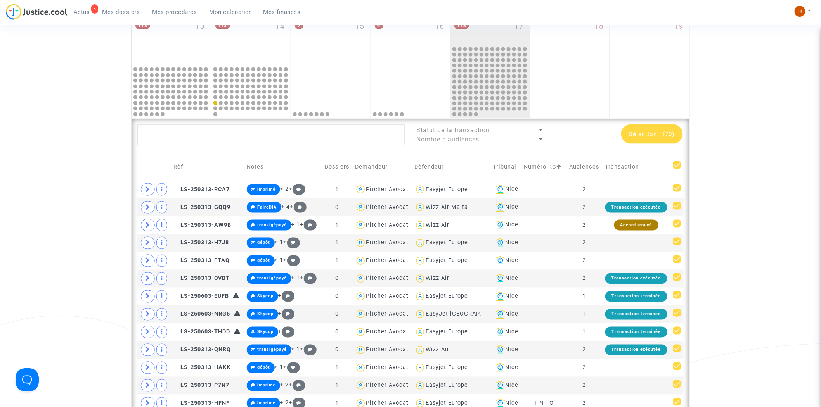
checkbox input "false"
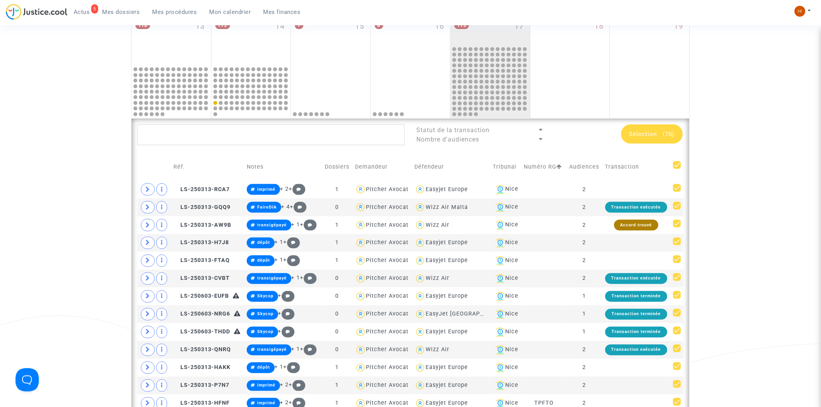
checkbox input "false"
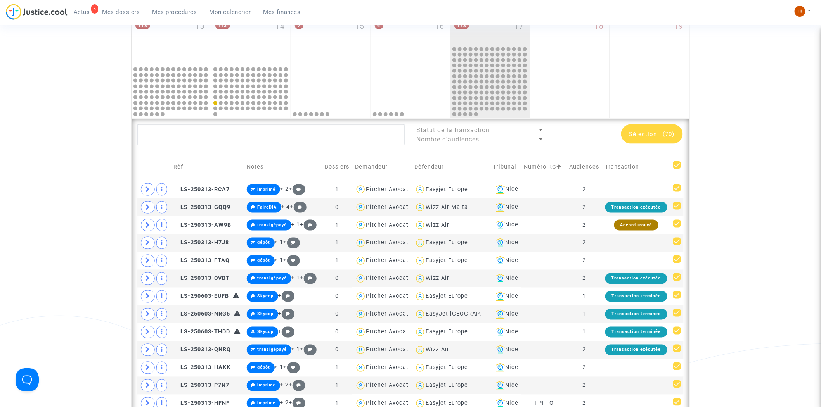
checkbox input "false"
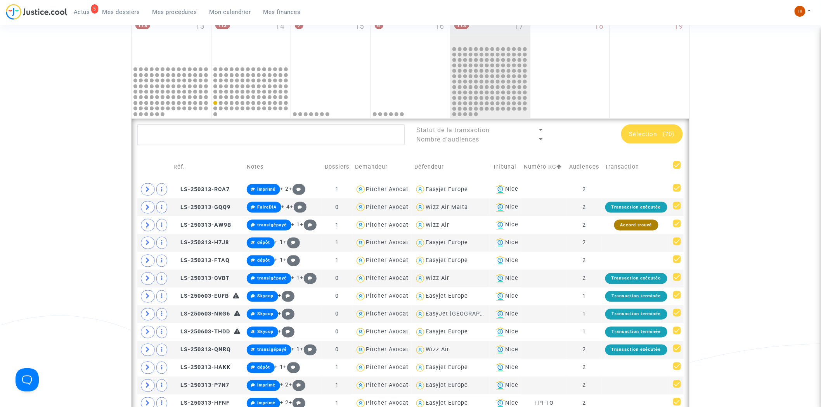
checkbox input "false"
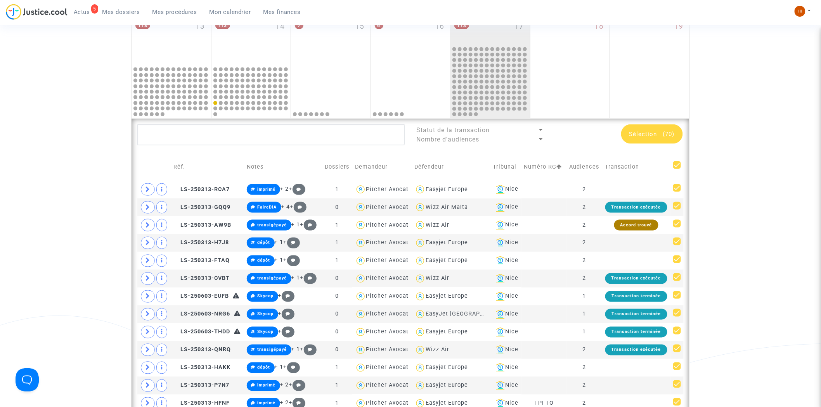
checkbox input "false"
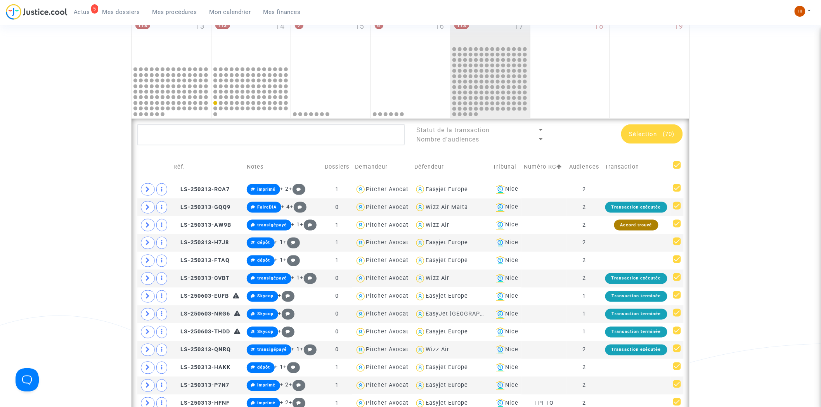
checkbox input "false"
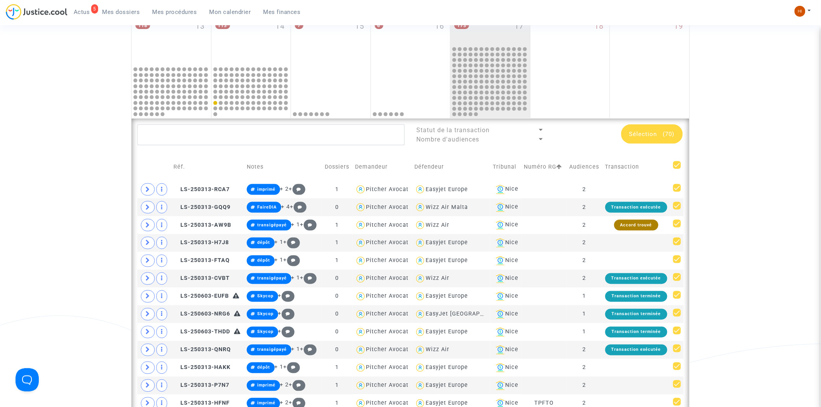
checkbox input "false"
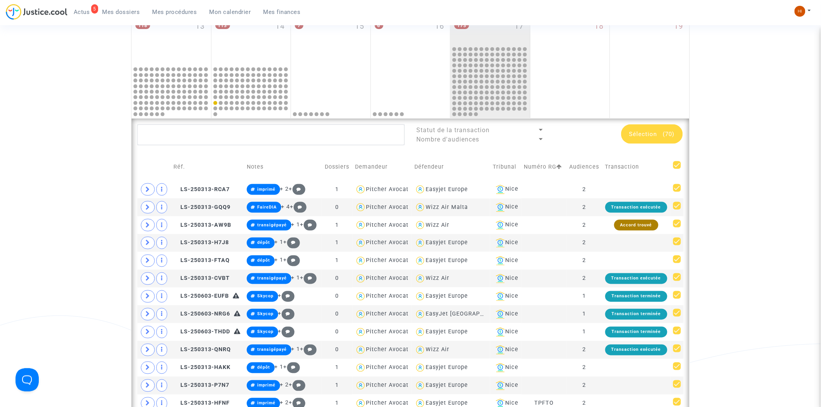
checkbox input "false"
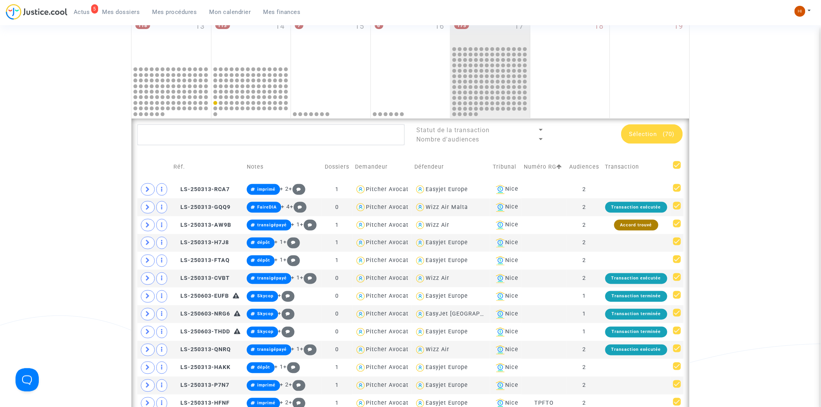
checkbox input "false"
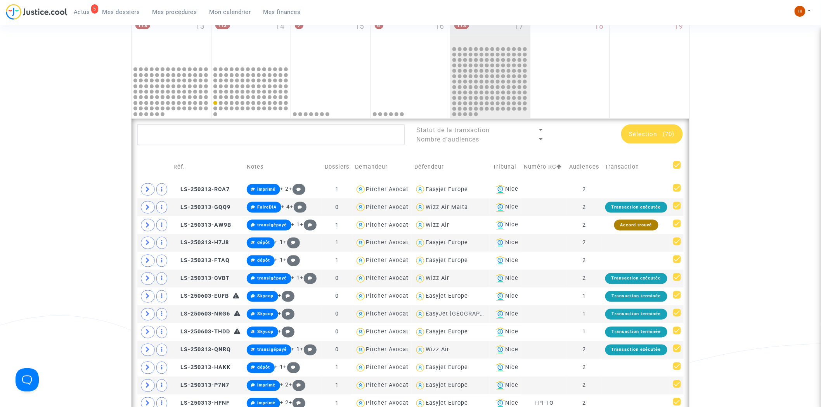
checkbox input "false"
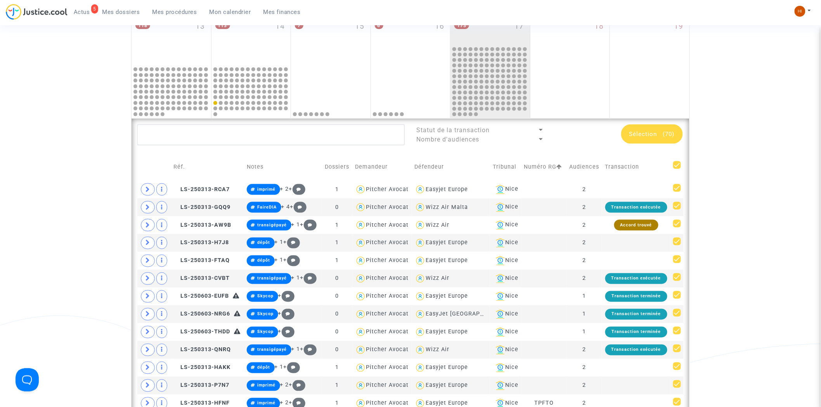
checkbox input "false"
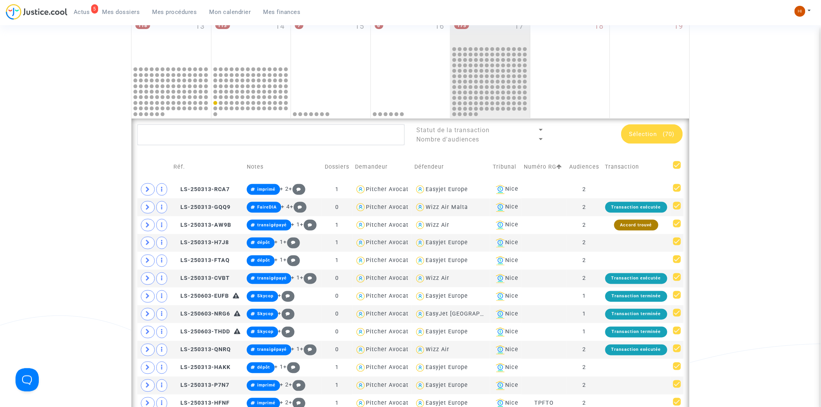
checkbox input "false"
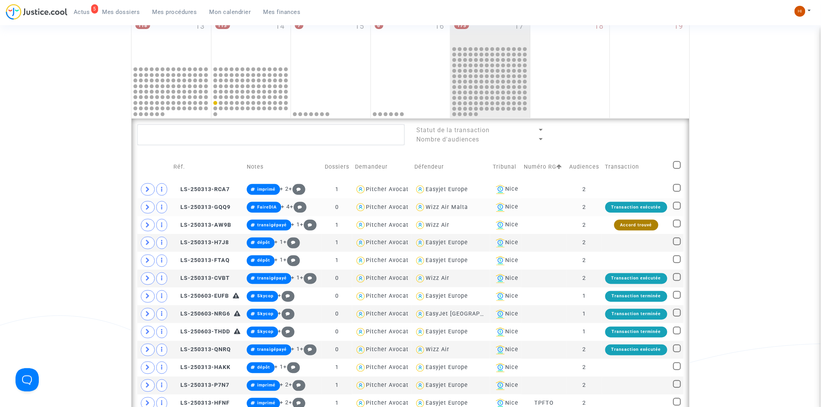
drag, startPoint x: 676, startPoint y: 185, endPoint x: 682, endPoint y: 211, distance: 27.1
click at [676, 187] on span at bounding box center [677, 188] width 8 height 8
click at [677, 192] on input "checkbox" at bounding box center [677, 192] width 0 height 0
checkbox input "true"
drag, startPoint x: 679, startPoint y: 203, endPoint x: 676, endPoint y: 223, distance: 20.4
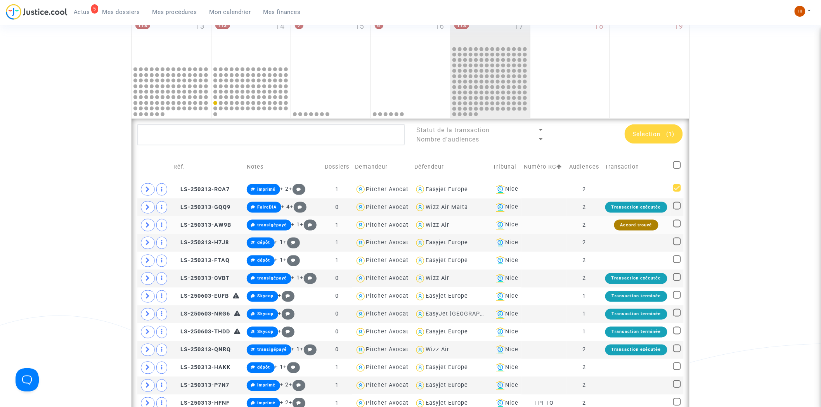
click at [678, 203] on span at bounding box center [677, 206] width 8 height 8
click at [677, 210] on input "checkbox" at bounding box center [677, 210] width 0 height 0
checkbox input "true"
click at [676, 232] on td at bounding box center [676, 225] width 13 height 18
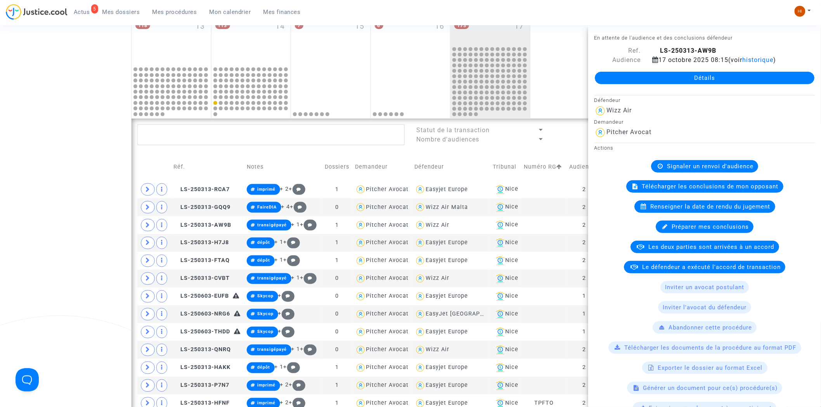
click at [676, 225] on span "Préparer mes conclusions" at bounding box center [710, 226] width 77 height 7
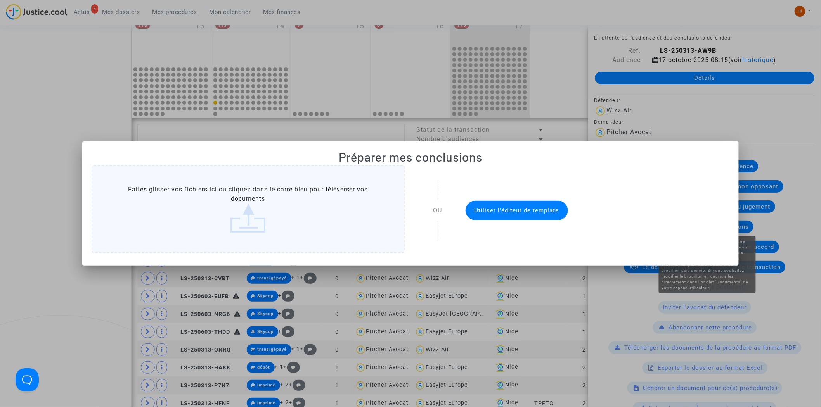
scroll to position [0, 0]
click at [78, 126] on div at bounding box center [410, 203] width 821 height 407
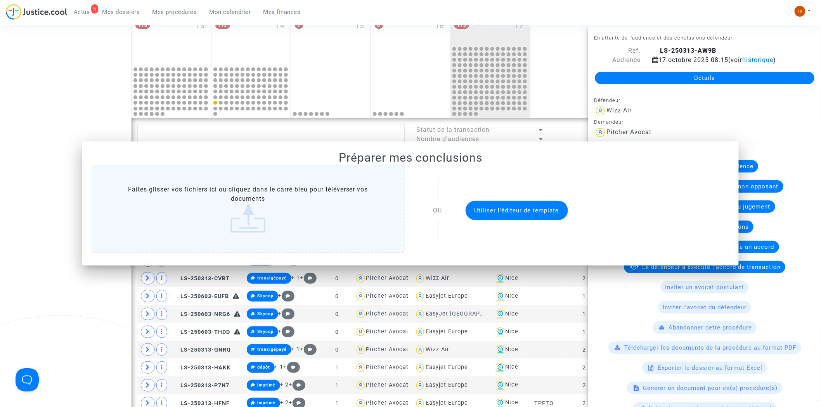
scroll to position [386, 0]
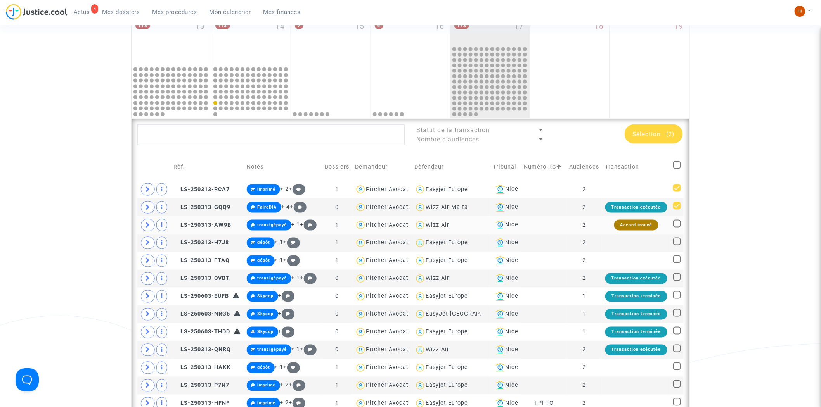
click at [676, 222] on span at bounding box center [677, 224] width 8 height 8
click at [677, 228] on input "checkbox" at bounding box center [677, 228] width 0 height 0
checkbox input "true"
click at [679, 239] on span at bounding box center [677, 242] width 8 height 8
click at [677, 246] on input "checkbox" at bounding box center [677, 246] width 0 height 0
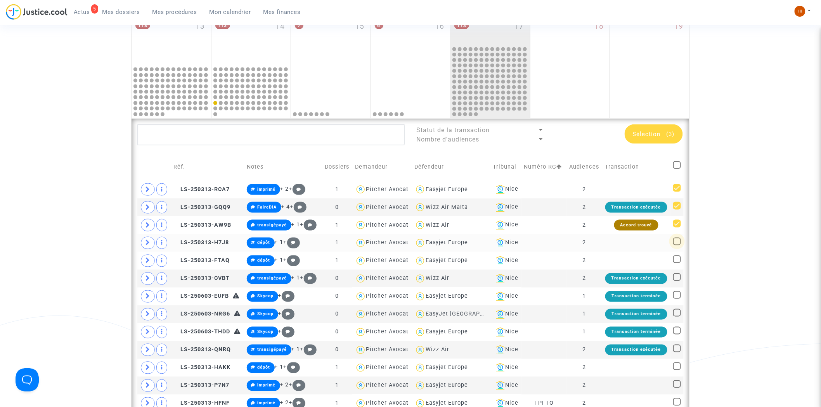
checkbox input "true"
click at [682, 261] on td at bounding box center [676, 261] width 13 height 18
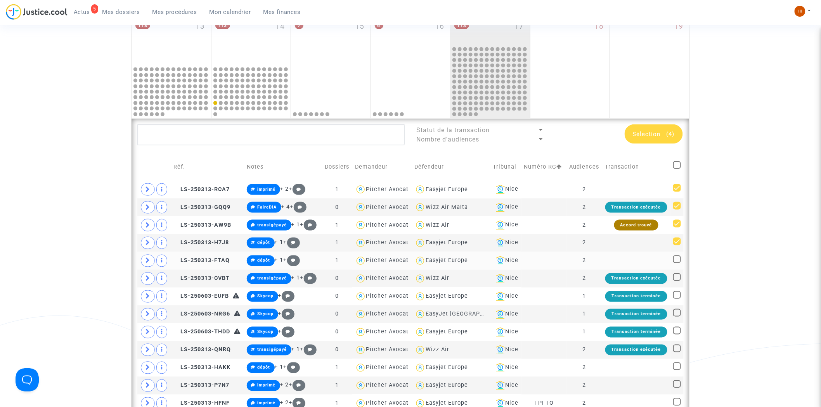
click at [677, 258] on span at bounding box center [677, 260] width 8 height 8
click at [677, 263] on input "checkbox" at bounding box center [677, 263] width 0 height 0
checkbox input "true"
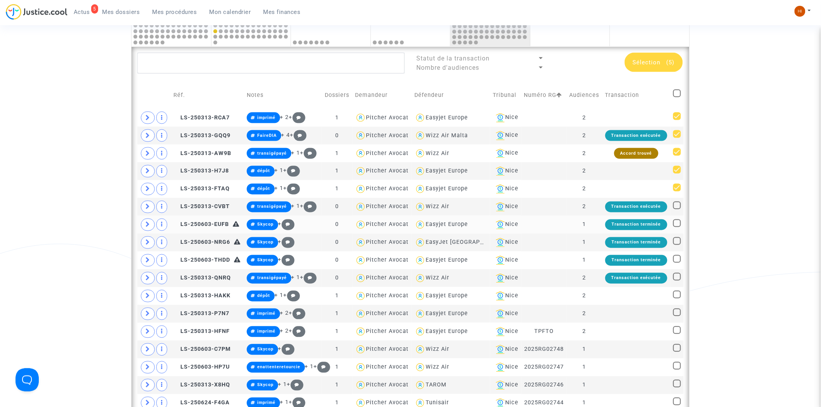
scroll to position [473, 0]
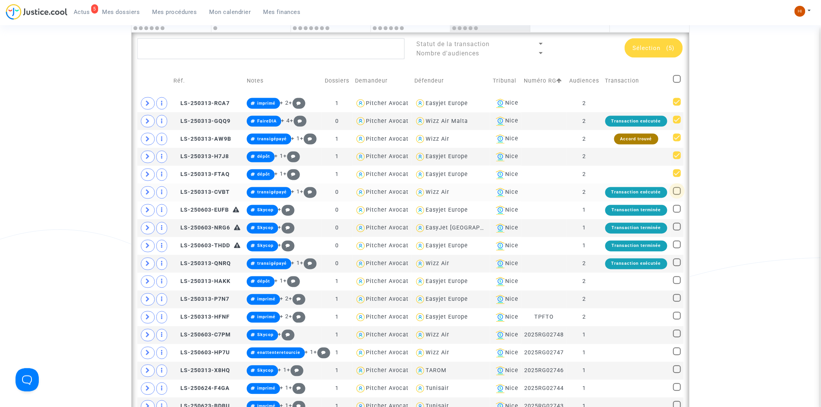
click at [677, 192] on span at bounding box center [677, 191] width 8 height 8
click at [677, 195] on input "checkbox" at bounding box center [677, 195] width 0 height 0
checkbox input "true"
click at [677, 208] on span at bounding box center [677, 209] width 8 height 8
click at [677, 213] on input "checkbox" at bounding box center [677, 213] width 0 height 0
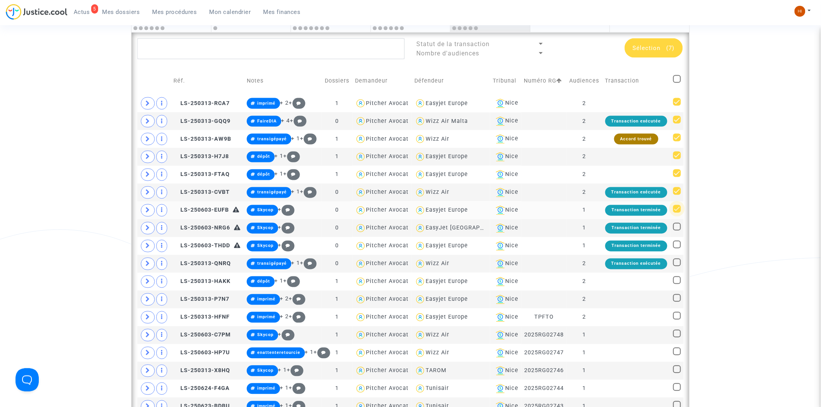
click at [675, 211] on span at bounding box center [677, 209] width 8 height 8
click at [677, 213] on input "checkbox" at bounding box center [677, 213] width 0 height 0
checkbox input "false"
click at [681, 195] on td at bounding box center [676, 193] width 13 height 18
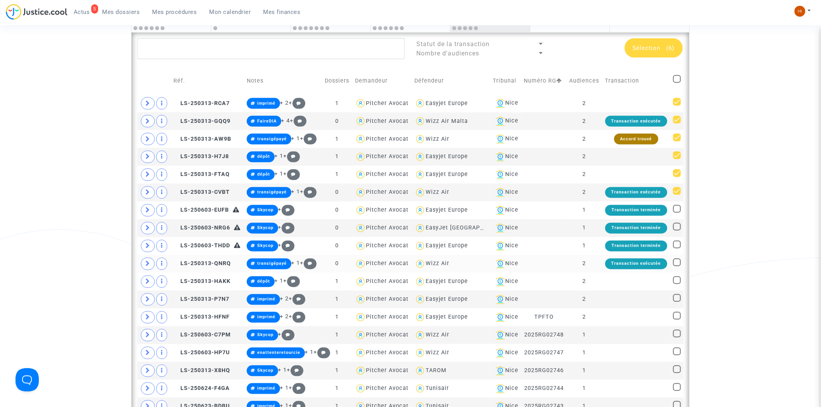
click at [678, 261] on span at bounding box center [677, 263] width 8 height 8
click at [677, 267] on input "checkbox" at bounding box center [677, 267] width 0 height 0
checkbox input "true"
click at [677, 281] on span at bounding box center [677, 281] width 8 height 8
click at [677, 284] on input "checkbox" at bounding box center [677, 284] width 0 height 0
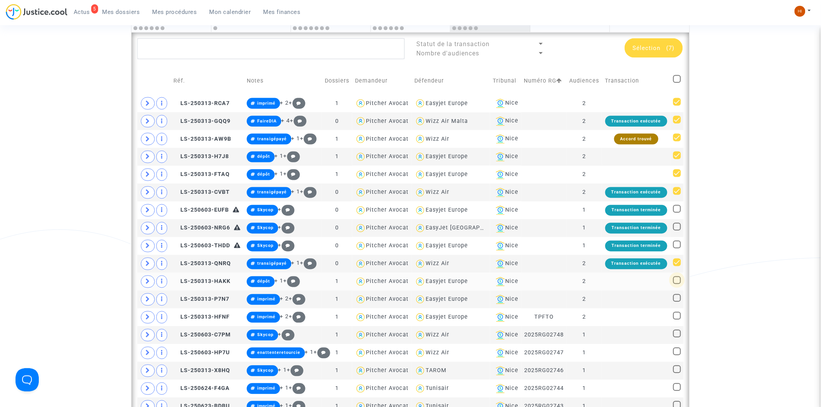
checkbox input "true"
click at [676, 299] on span at bounding box center [677, 298] width 8 height 8
click at [677, 302] on input "checkbox" at bounding box center [677, 302] width 0 height 0
checkbox input "true"
click at [680, 317] on span at bounding box center [677, 316] width 8 height 8
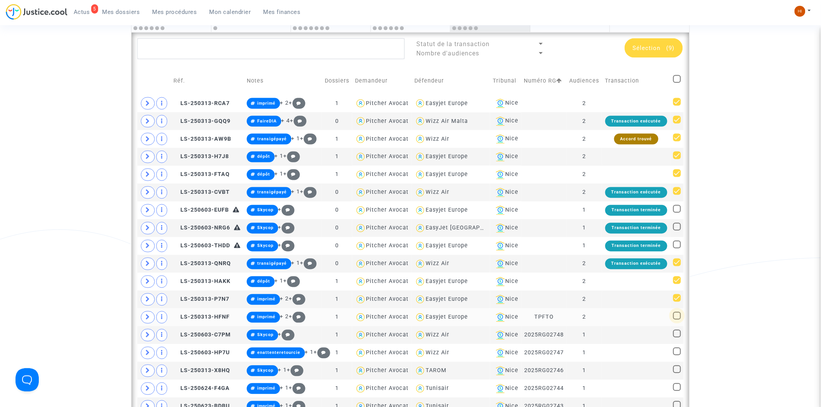
click at [677, 320] on input "checkbox" at bounding box center [677, 320] width 0 height 0
checkbox input "true"
click at [679, 336] on span at bounding box center [677, 334] width 8 height 8
click at [677, 338] on input "checkbox" at bounding box center [677, 338] width 0 height 0
click at [679, 336] on span at bounding box center [677, 334] width 8 height 8
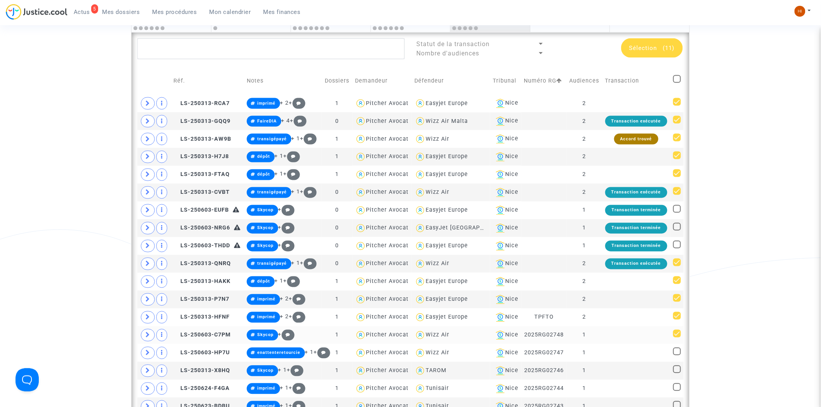
click at [677, 338] on input "checkbox" at bounding box center [677, 338] width 0 height 0
checkbox input "false"
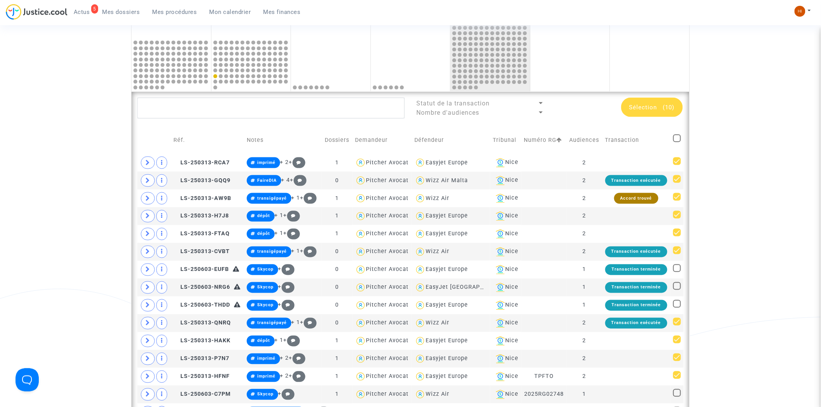
scroll to position [386, 0]
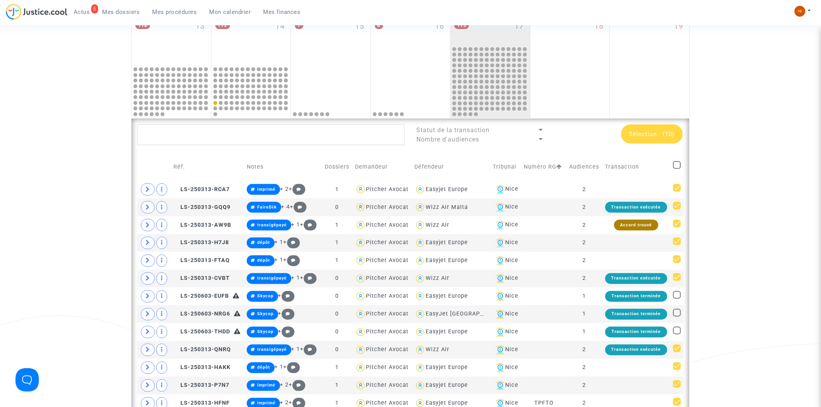
click at [650, 133] on span "Sélection" at bounding box center [643, 134] width 28 height 7
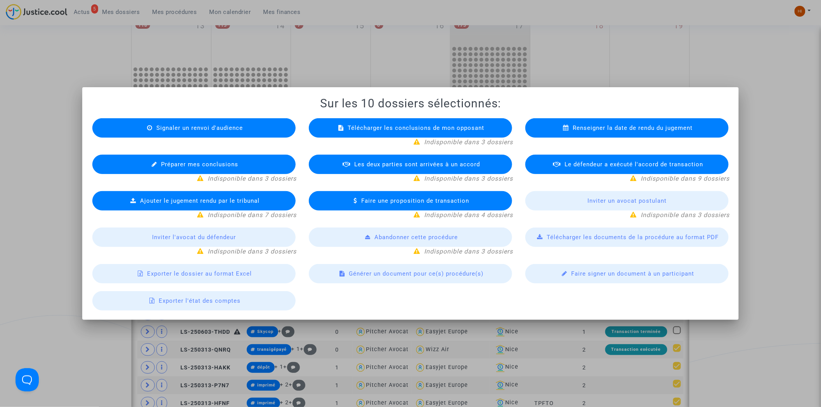
click at [209, 279] on div "Exporter le dossier au format Excel" at bounding box center [193, 273] width 203 height 19
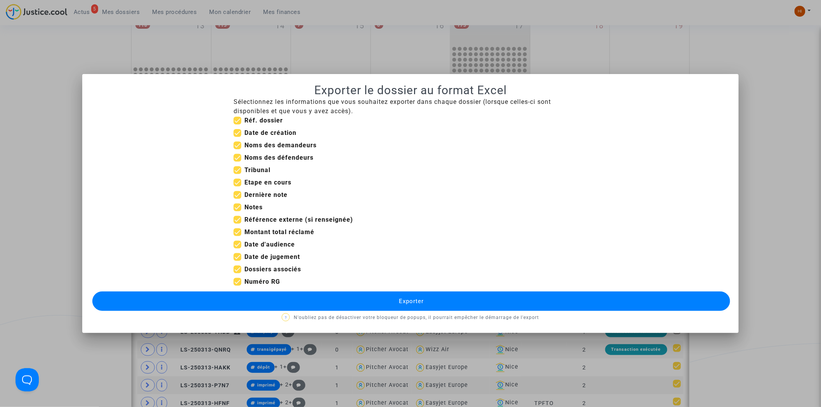
click at [469, 300] on button "Exporter" at bounding box center [411, 301] width 638 height 19
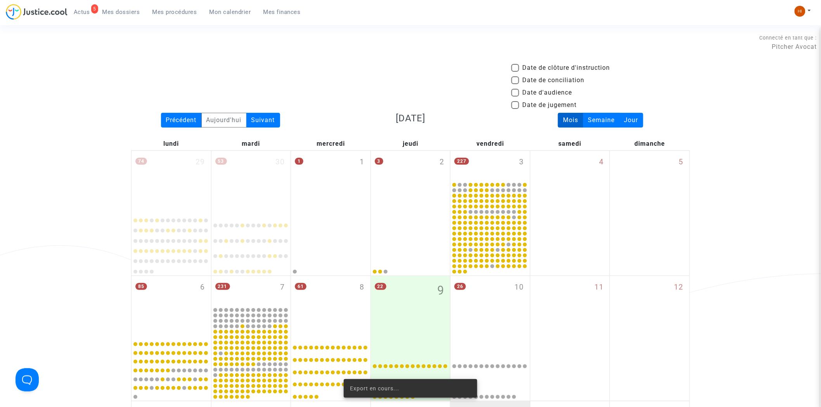
scroll to position [386, 0]
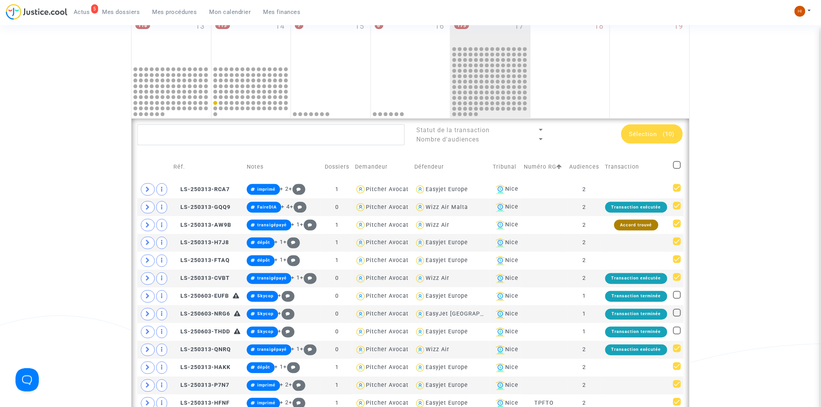
click at [802, 15] on img at bounding box center [800, 11] width 11 height 11
click at [776, 43] on link "Changer de compte" at bounding box center [772, 40] width 78 height 12
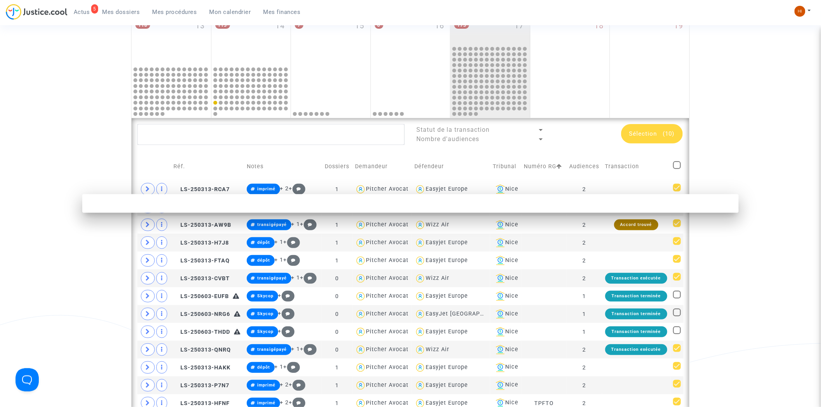
scroll to position [0, 0]
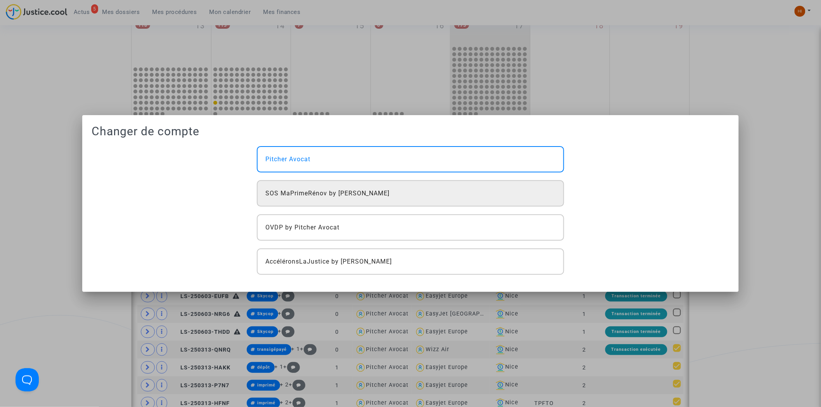
click at [361, 194] on span "SOS MaPrimeRénov by [PERSON_NAME]" at bounding box center [327, 193] width 125 height 9
